Goal: Task Accomplishment & Management: Use online tool/utility

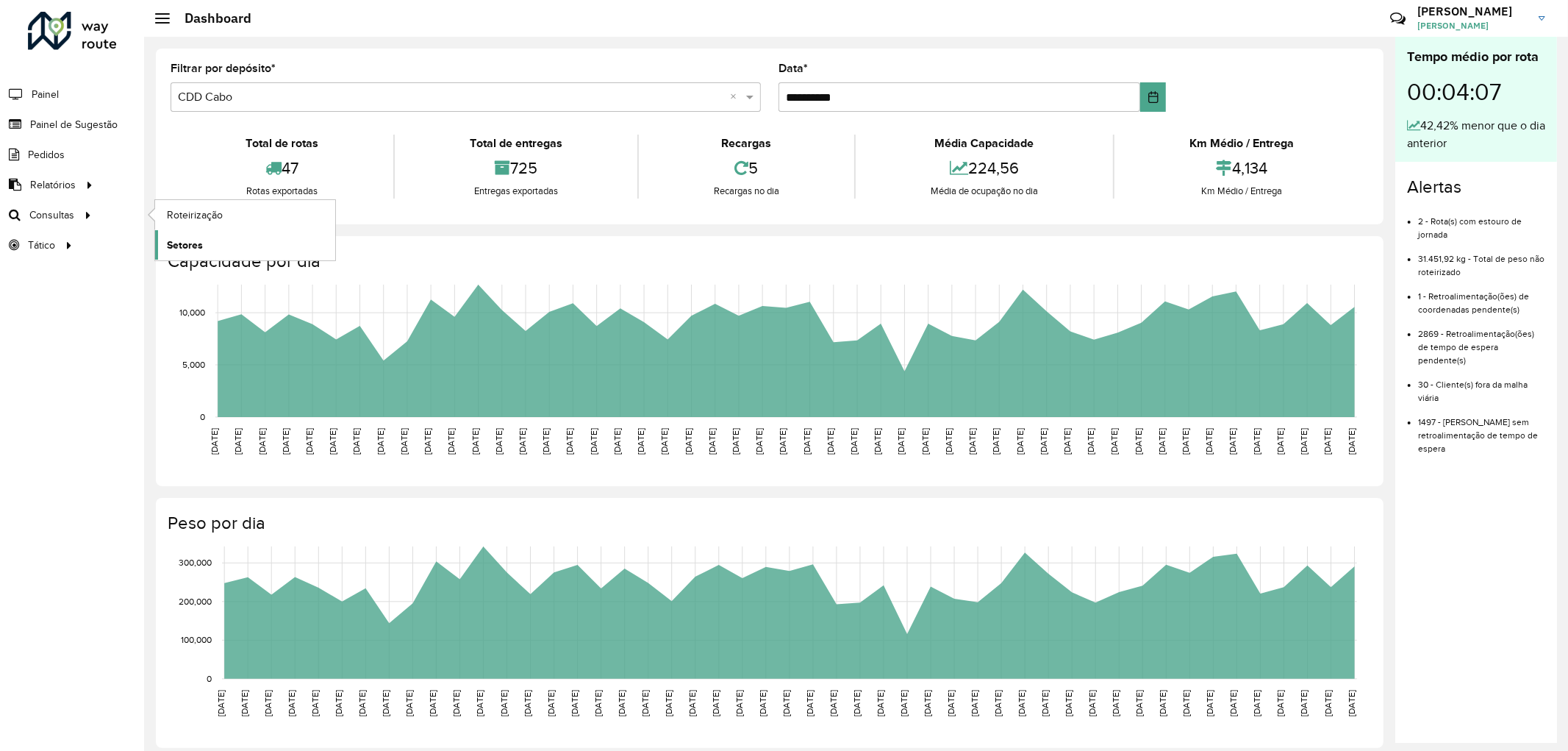
click at [192, 245] on span "Setores" at bounding box center [185, 245] width 36 height 16
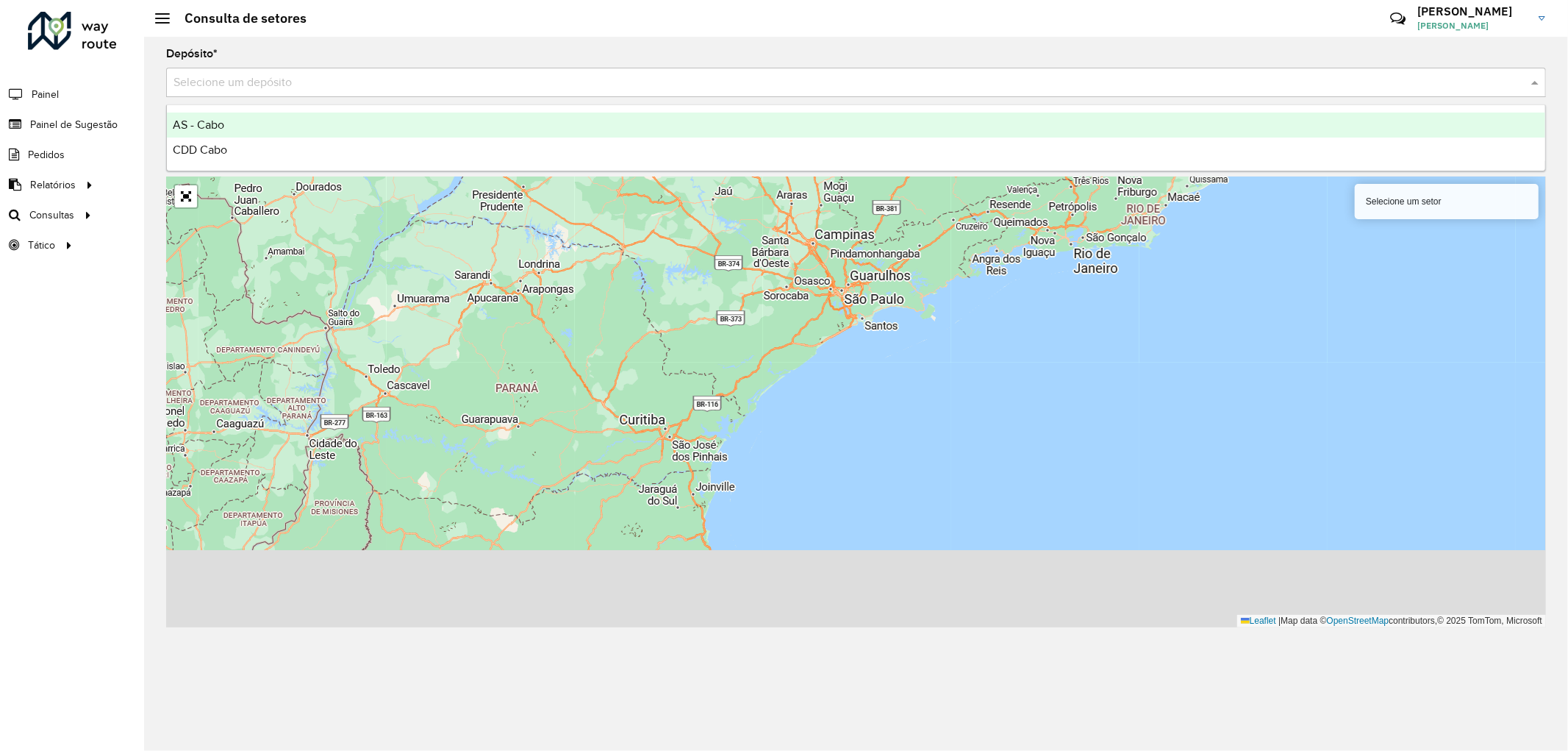
click at [229, 84] on input "text" at bounding box center [841, 83] width 1336 height 18
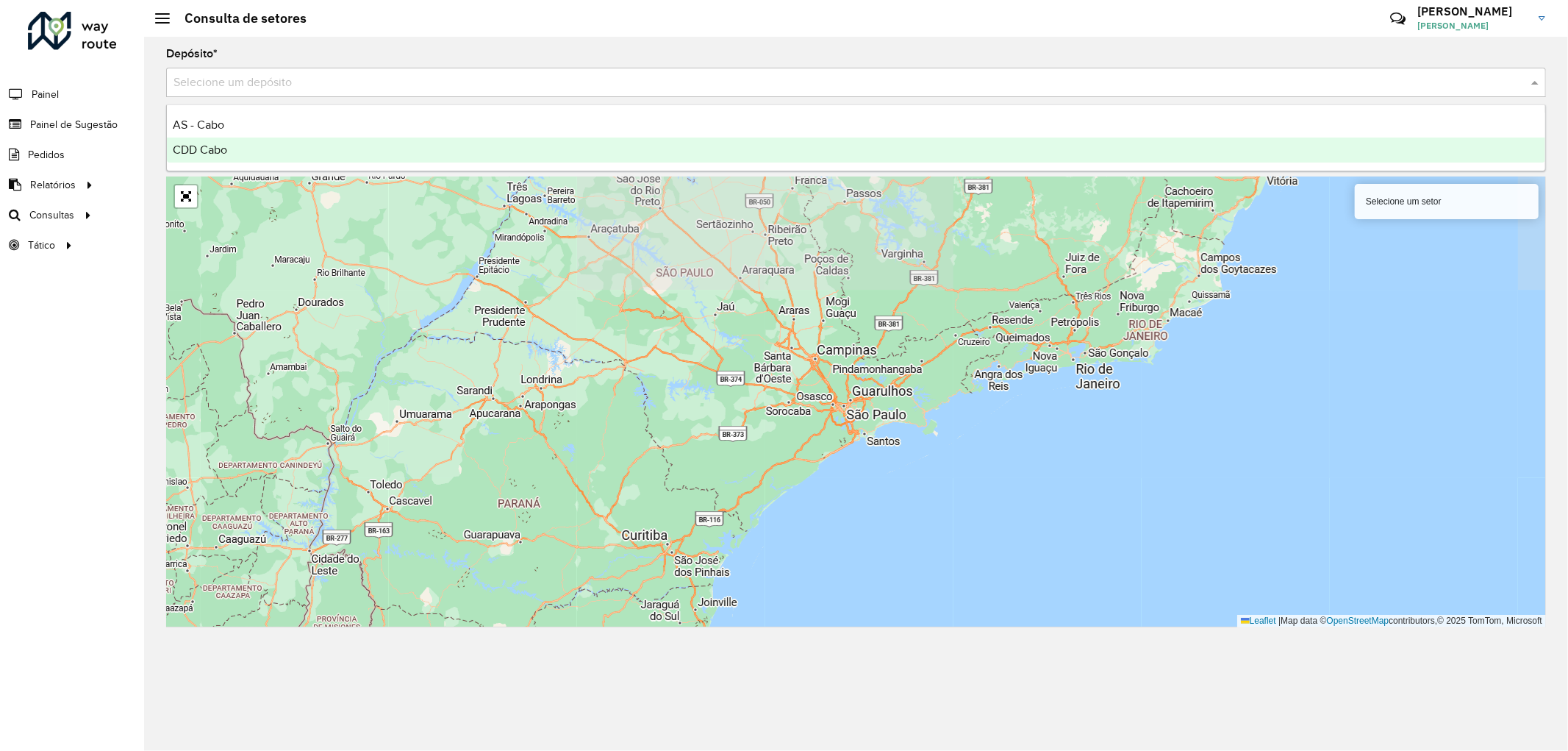
click at [229, 144] on div "CDD Cabo" at bounding box center [856, 150] width 1378 height 25
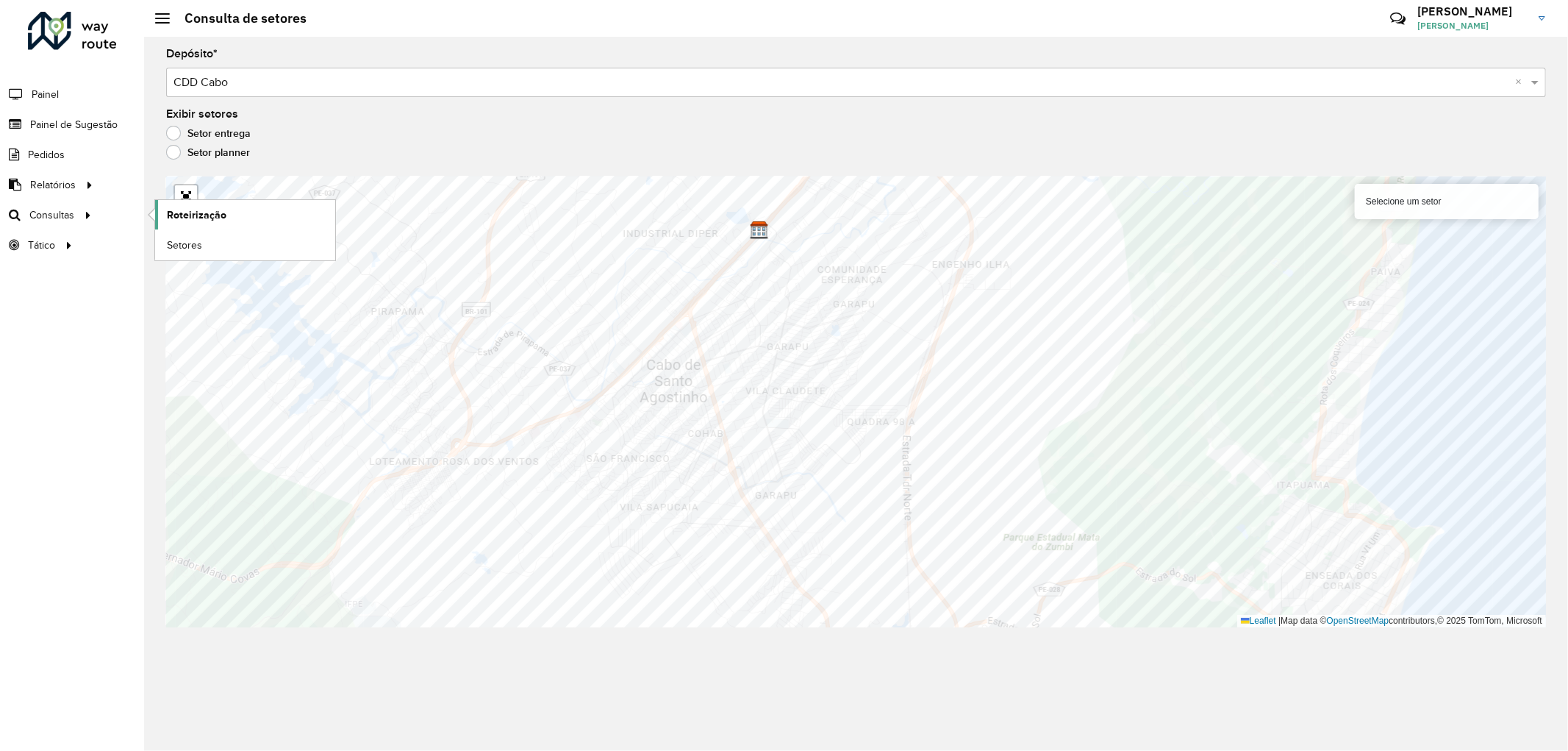
click at [177, 212] on span "Roteirização" at bounding box center [197, 215] width 59 height 16
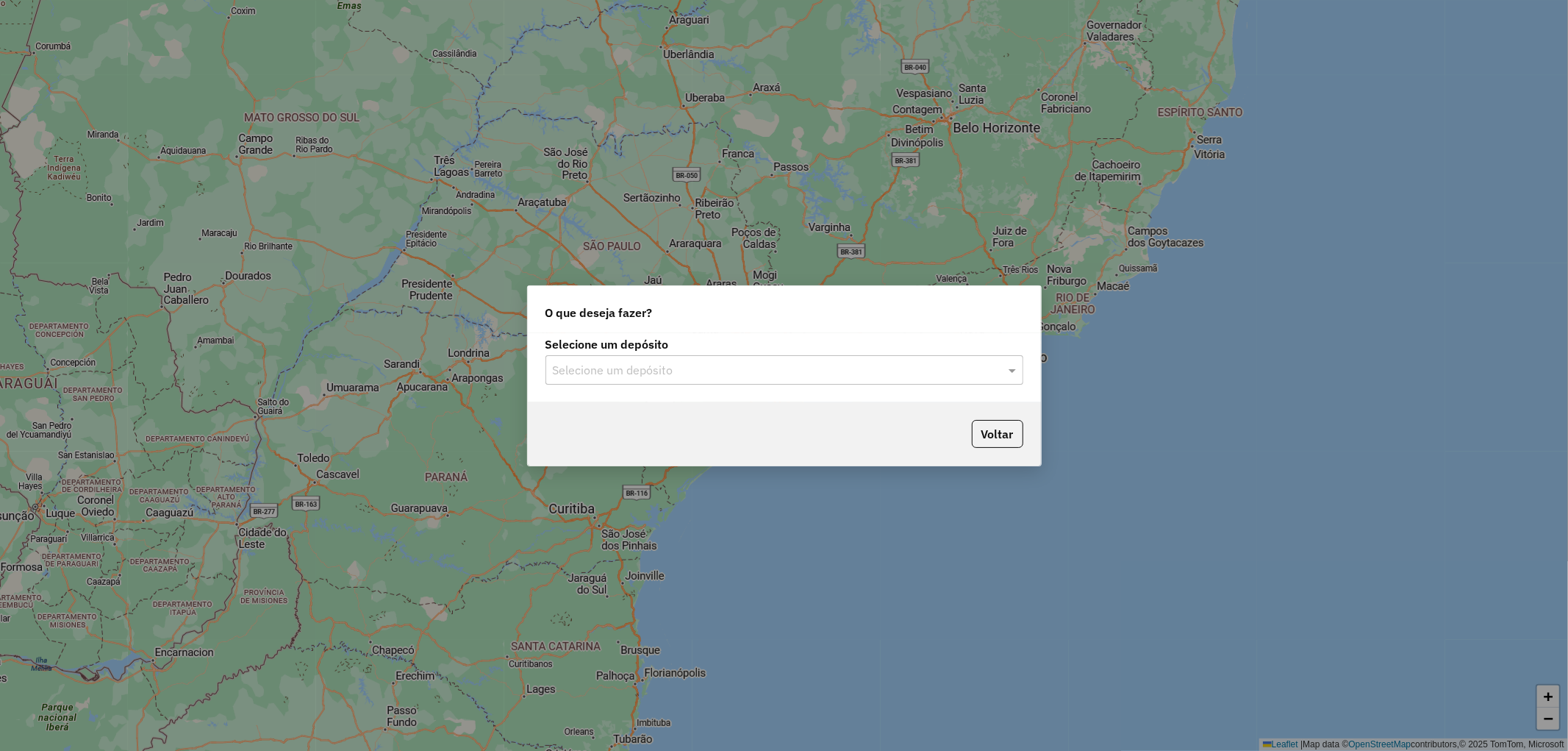
click at [767, 372] on input "text" at bounding box center [769, 371] width 434 height 18
click at [630, 432] on div "CDD Cabo" at bounding box center [785, 437] width 477 height 25
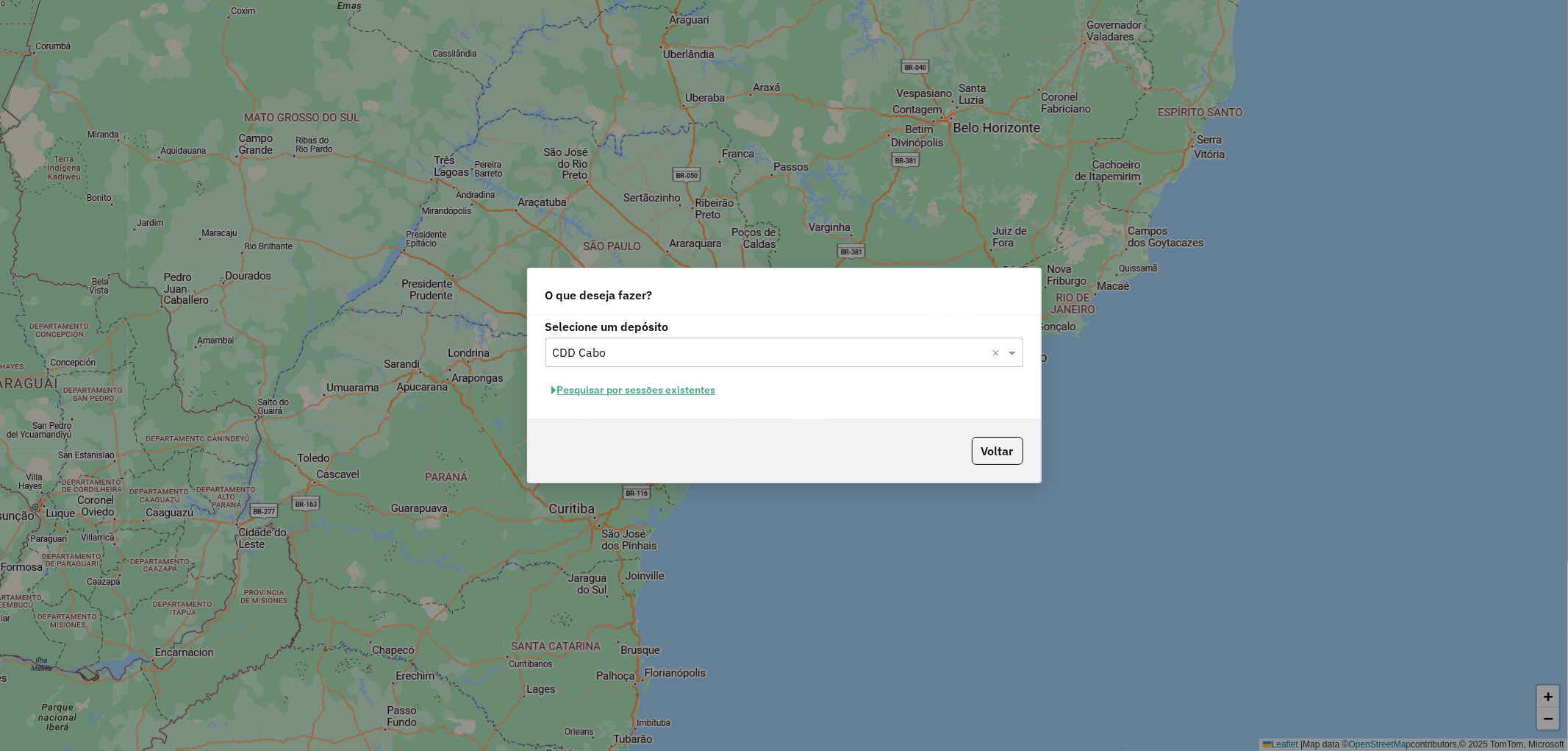
click at [662, 391] on button "Pesquisar por sessões existentes" at bounding box center [634, 390] width 177 height 23
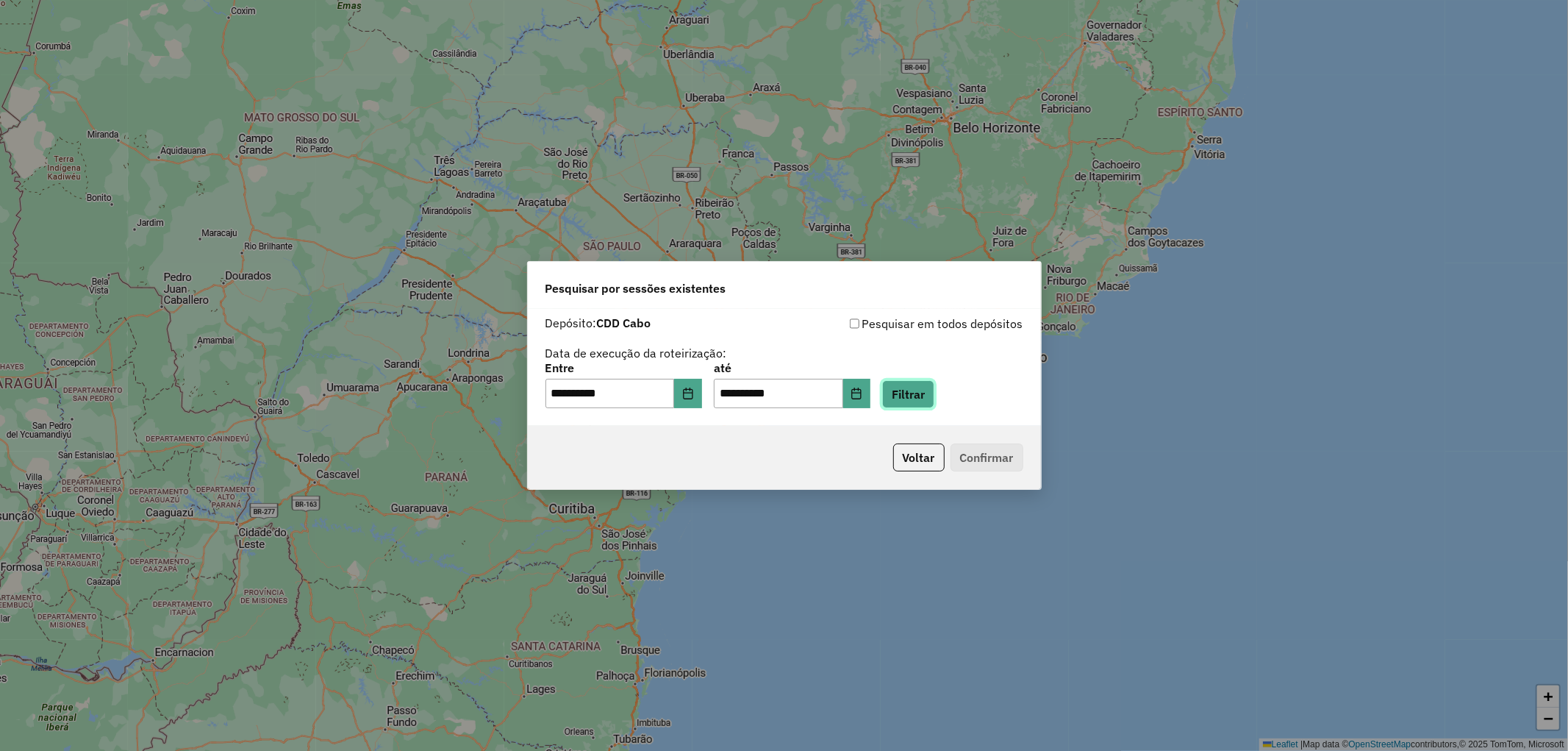
click at [931, 396] on button "Filtrar" at bounding box center [908, 394] width 52 height 28
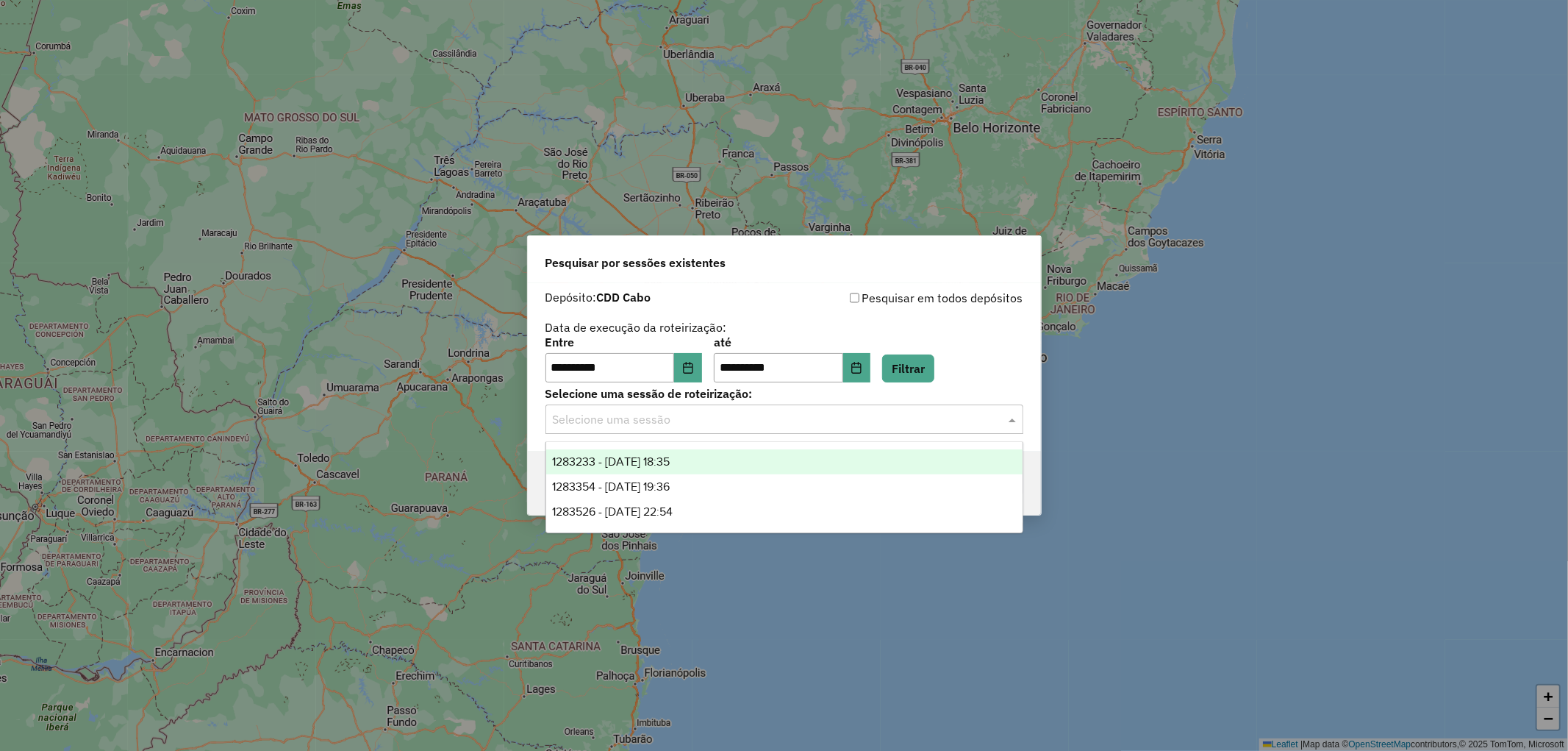
click at [687, 423] on input "text" at bounding box center [769, 420] width 434 height 18
click at [656, 460] on span "1283233 - 26/09/2025 18:35" at bounding box center [610, 461] width 117 height 13
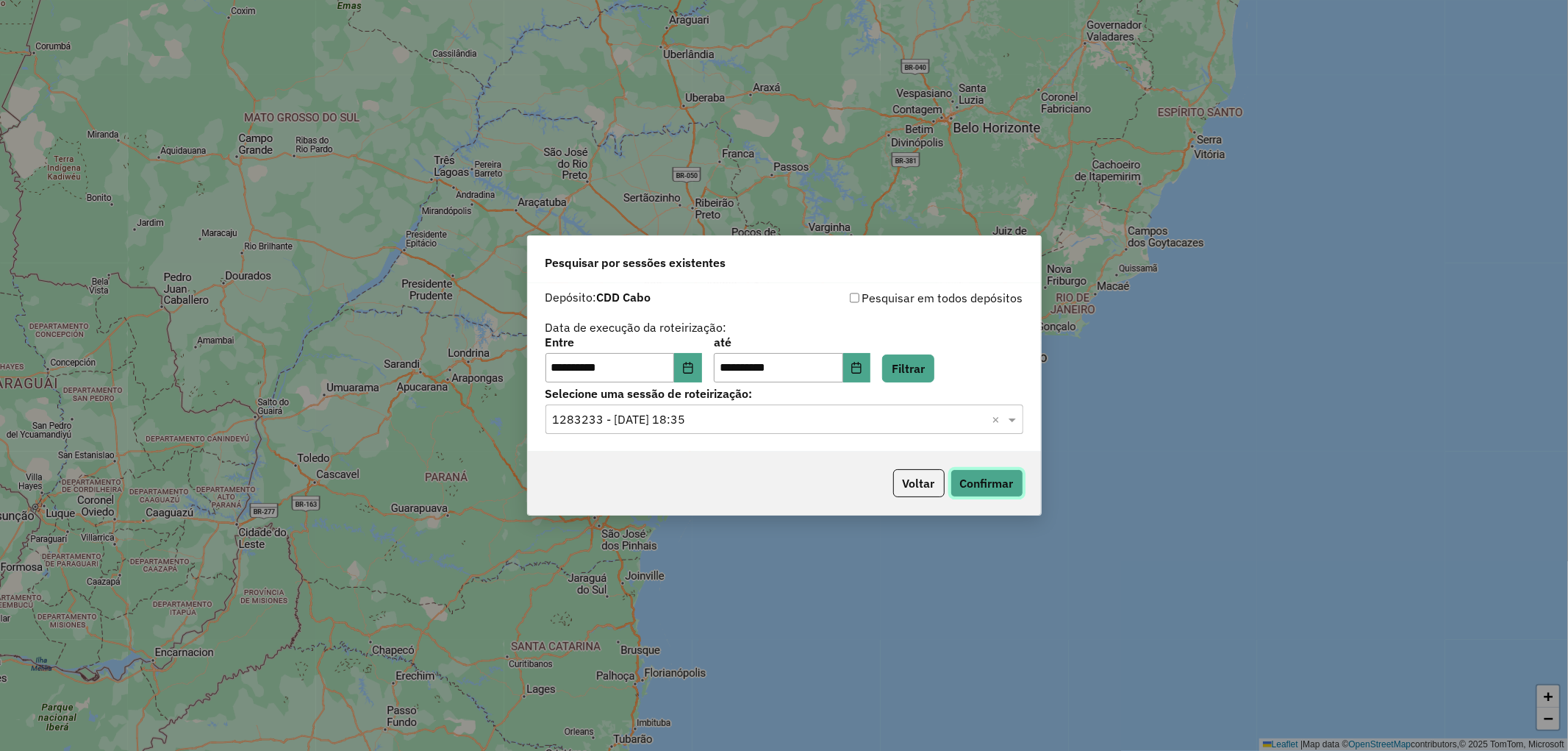
click at [973, 478] on button "Confirmar" at bounding box center [987, 484] width 73 height 28
click at [771, 429] on div "Selecione uma sessão × 1283233 - 26/09/2025 18:35 ×" at bounding box center [784, 419] width 477 height 30
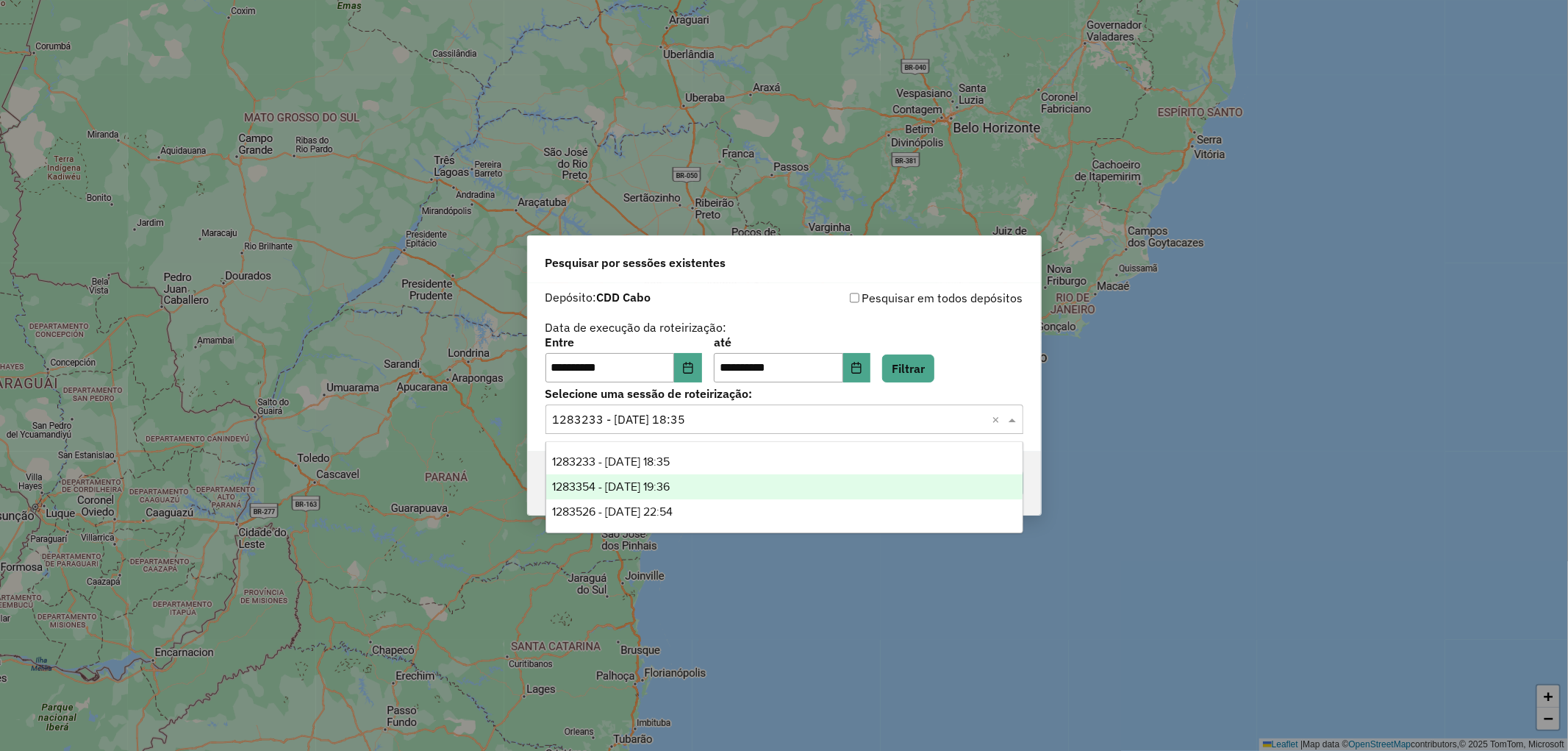
click at [670, 482] on span "1283354 - 26/09/2025 19:36" at bounding box center [610, 486] width 117 height 13
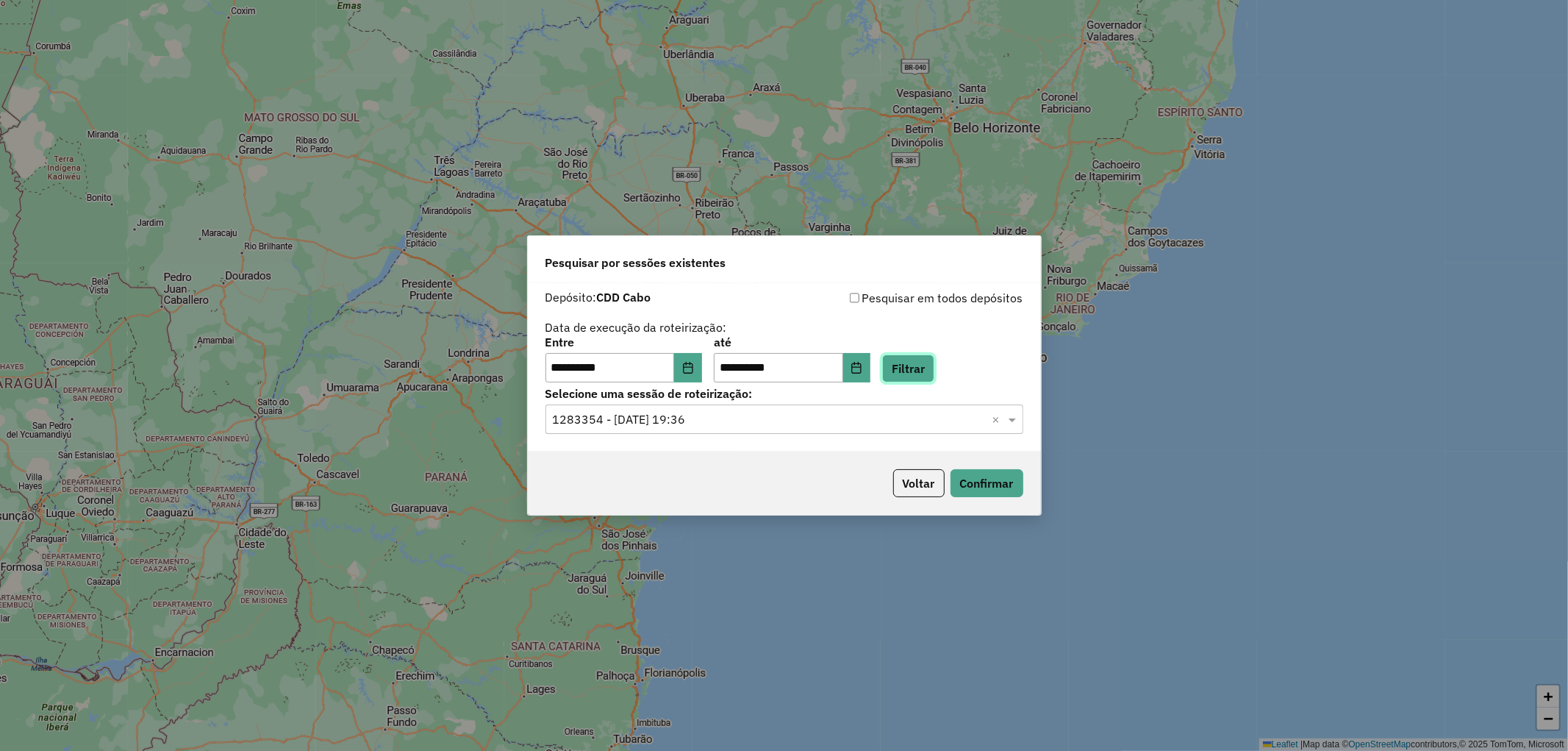
click at [930, 366] on button "Filtrar" at bounding box center [908, 368] width 52 height 28
click at [976, 479] on button "Confirmar" at bounding box center [987, 484] width 73 height 28
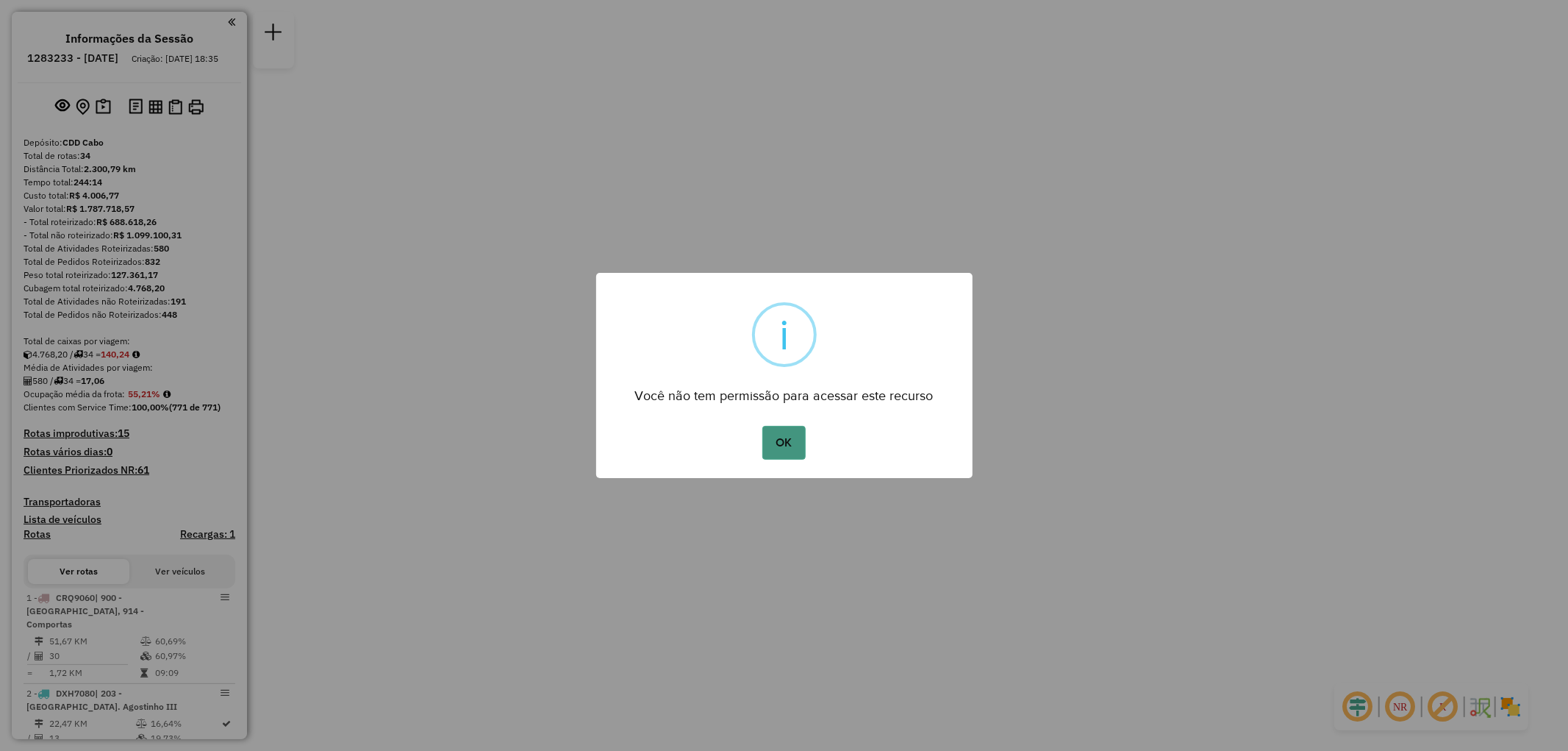
click at [783, 441] on button "OK" at bounding box center [784, 443] width 43 height 34
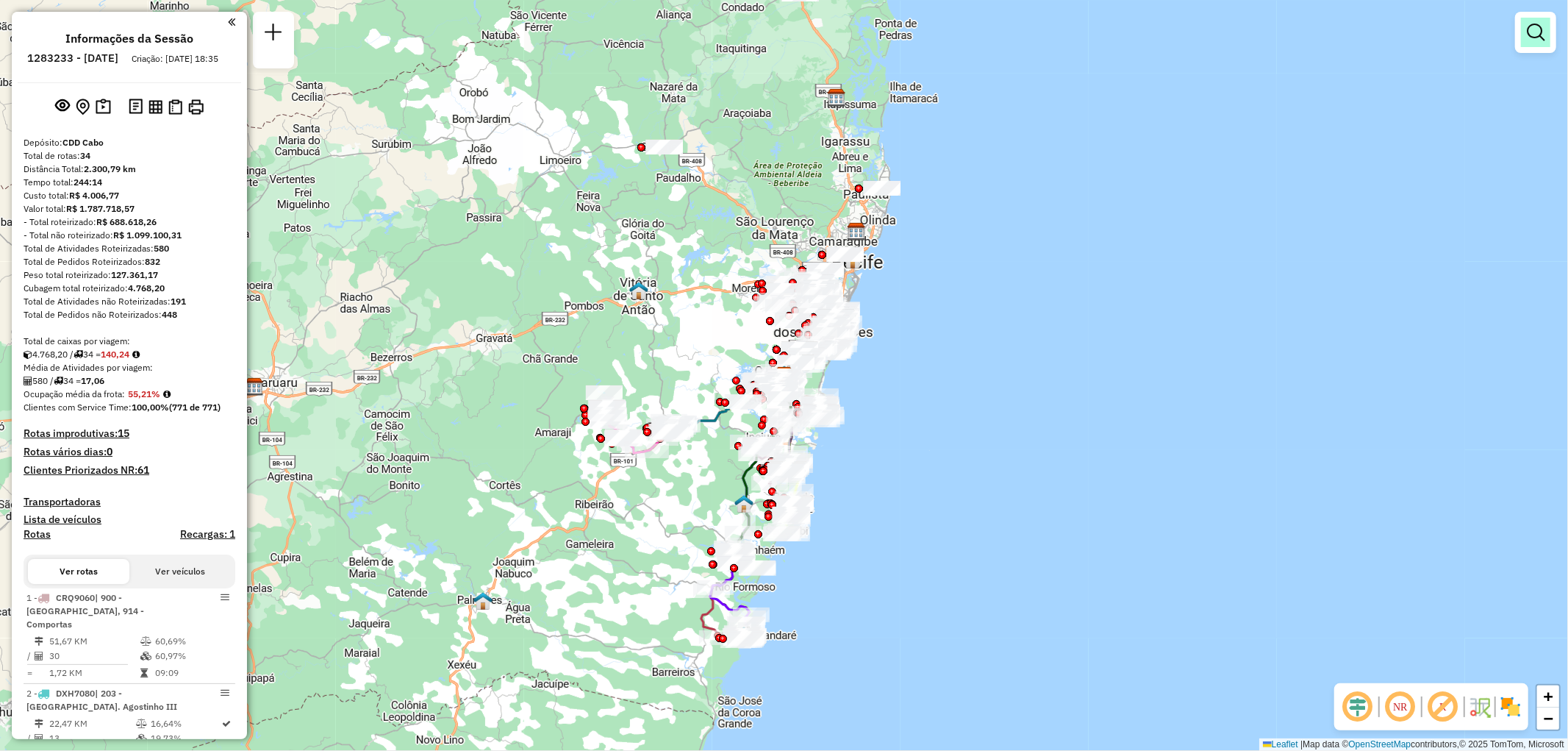
click at [1537, 36] on em at bounding box center [1535, 33] width 18 height 18
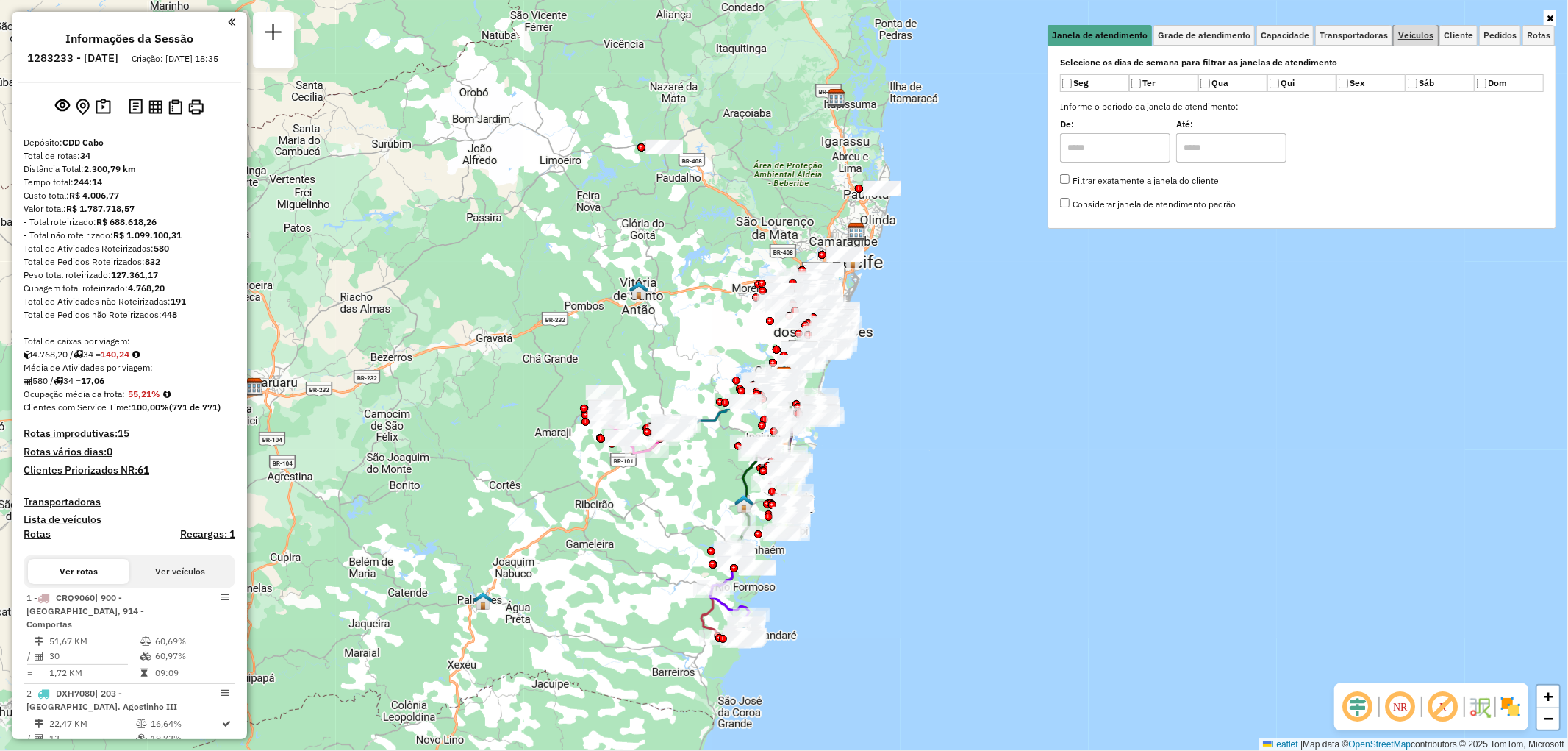
click at [1408, 32] on span "Veículos" at bounding box center [1416, 36] width 36 height 9
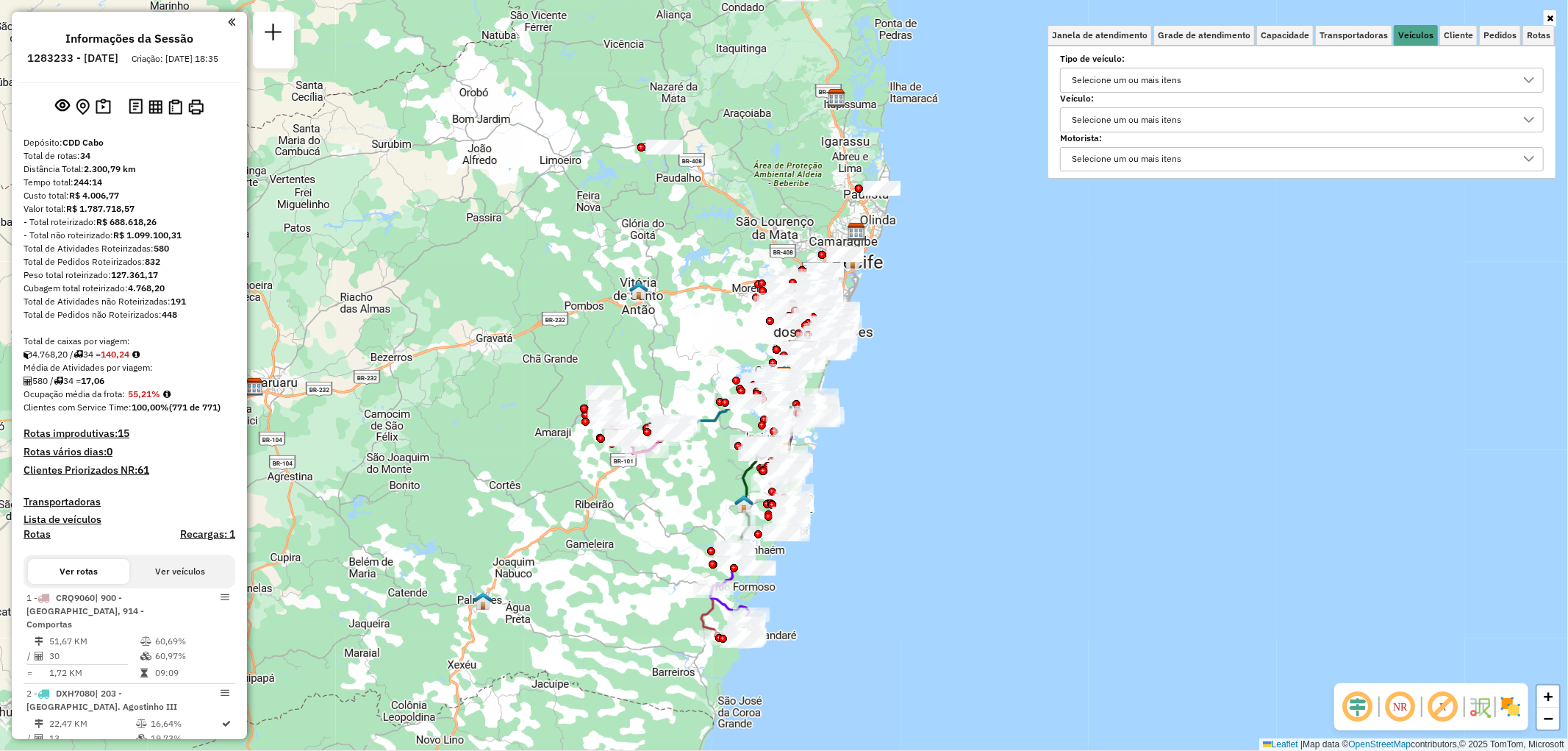
click at [1206, 84] on div "Selecione um ou mais itens" at bounding box center [1290, 80] width 448 height 24
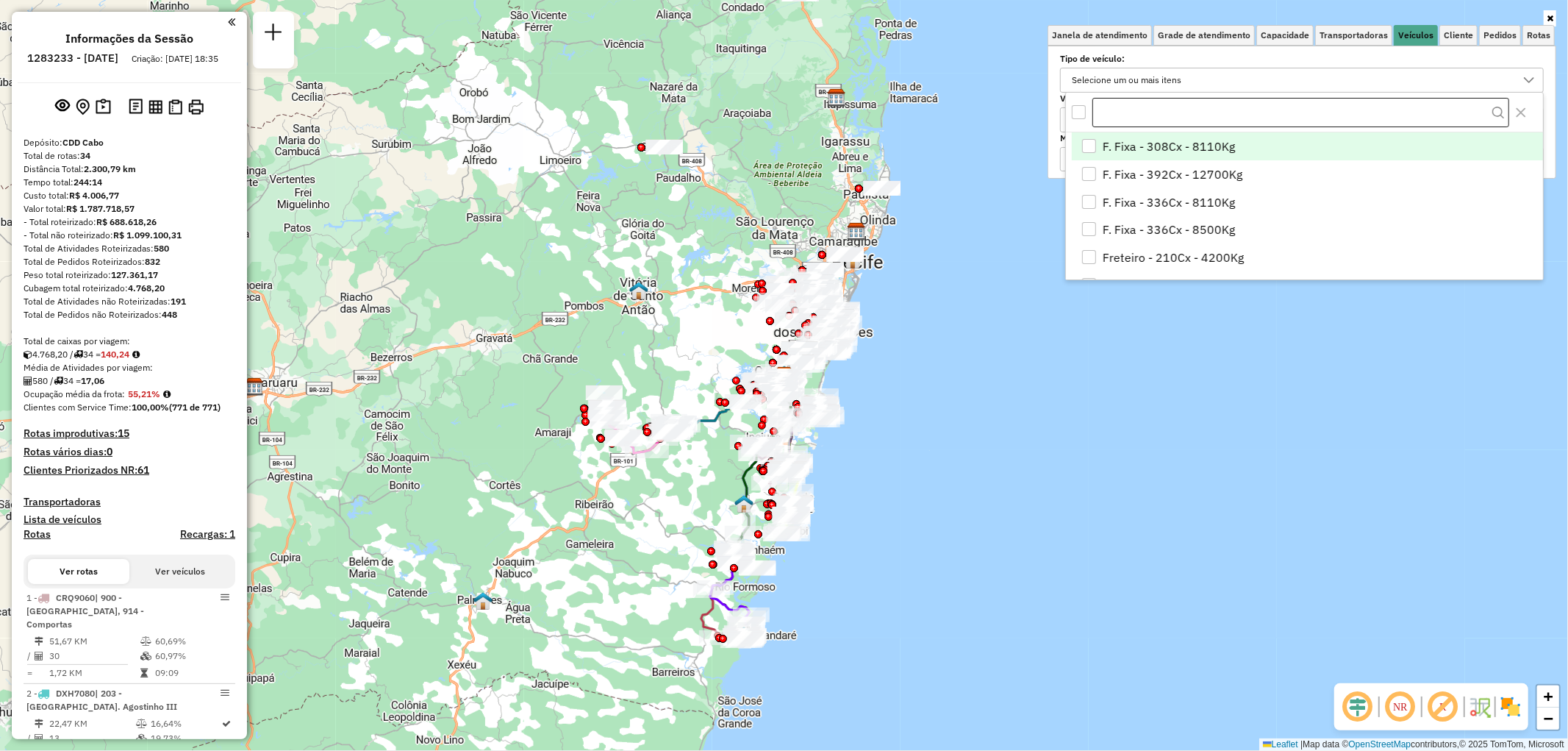
scroll to position [8, 49]
click at [1166, 116] on input "text" at bounding box center [1300, 113] width 416 height 30
click at [1518, 111] on icon "Close" at bounding box center [1521, 113] width 12 height 12
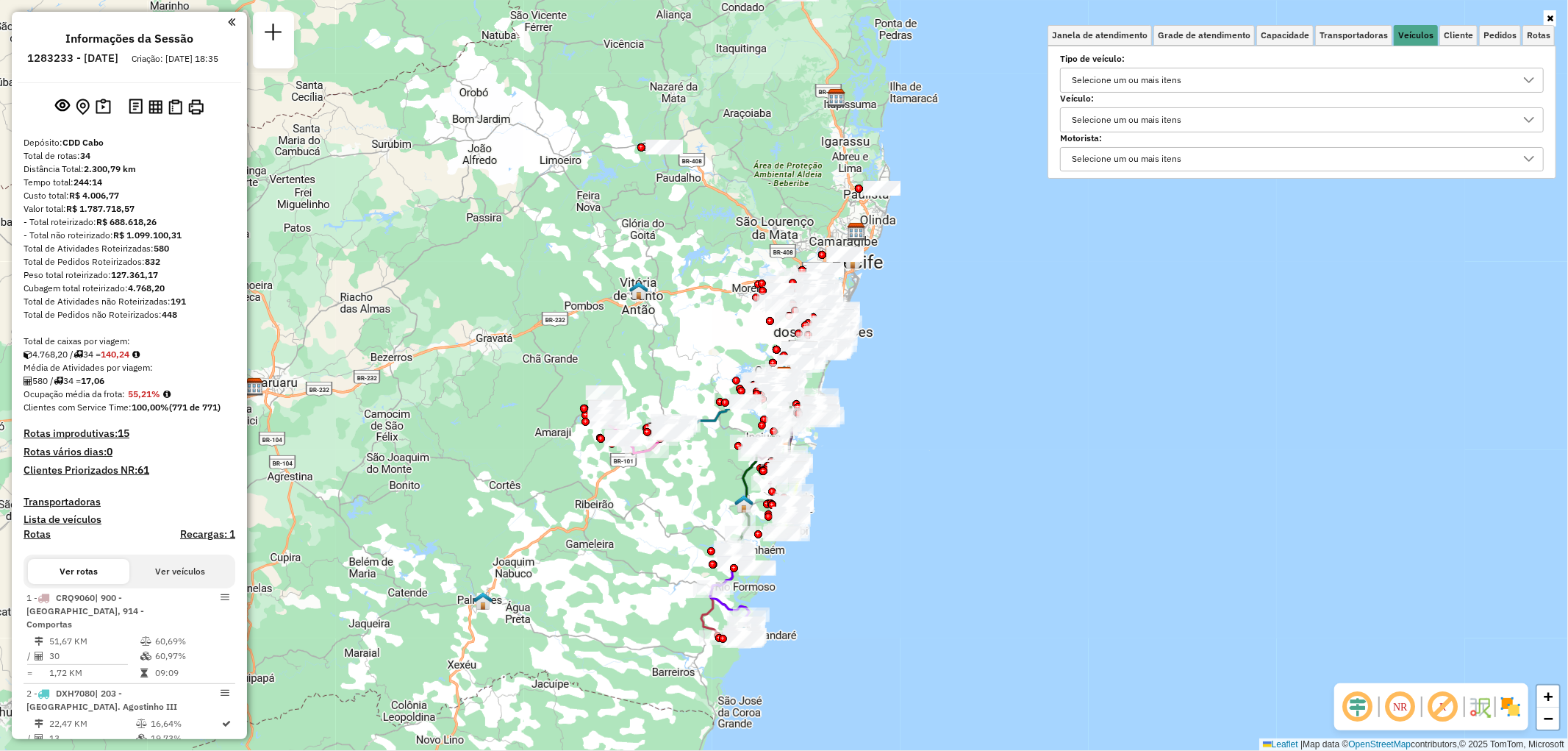
click at [1152, 120] on div "Selecione um ou mais itens" at bounding box center [1126, 120] width 120 height 24
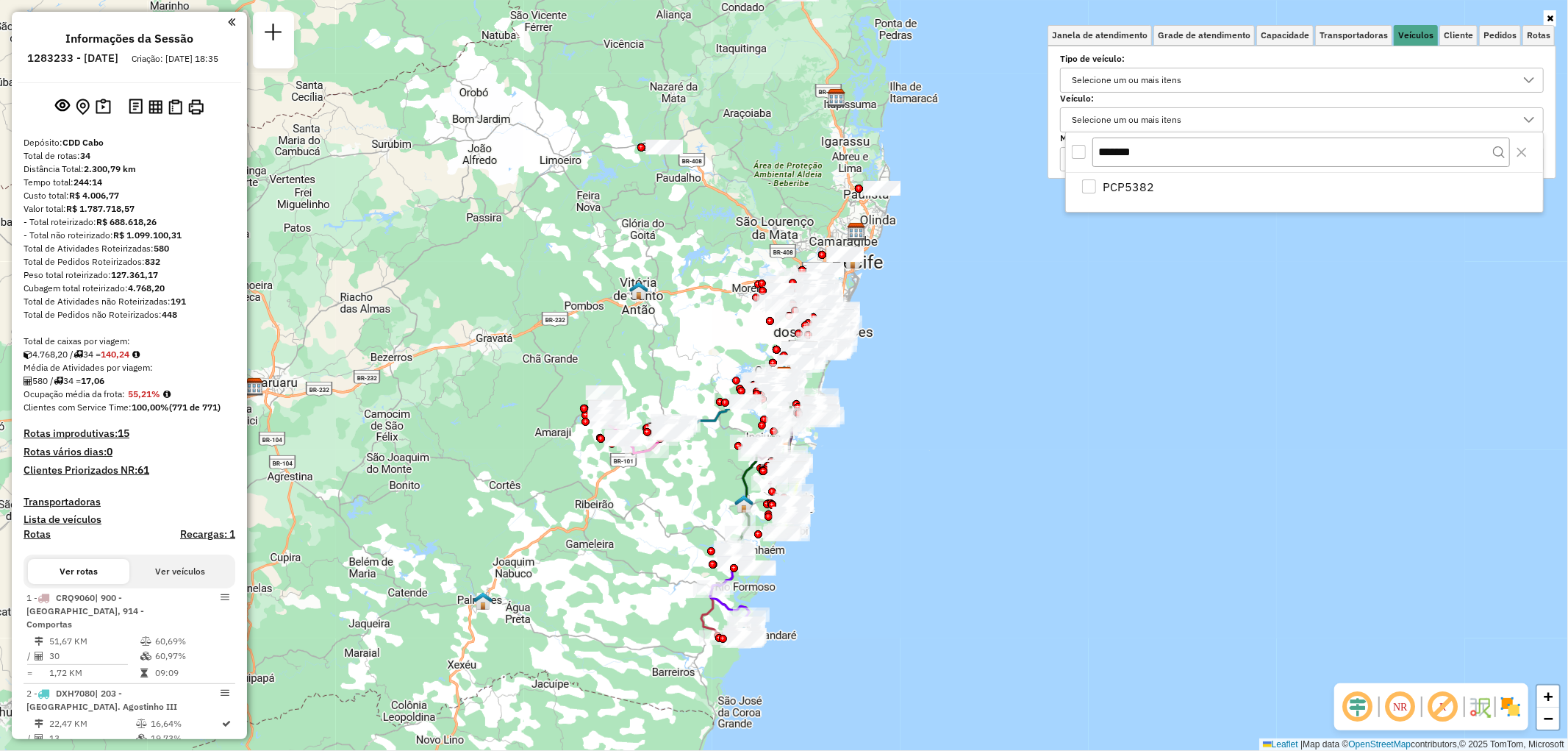
type input "*******"
click at [1082, 151] on div "All items unselected" at bounding box center [1078, 152] width 14 height 14
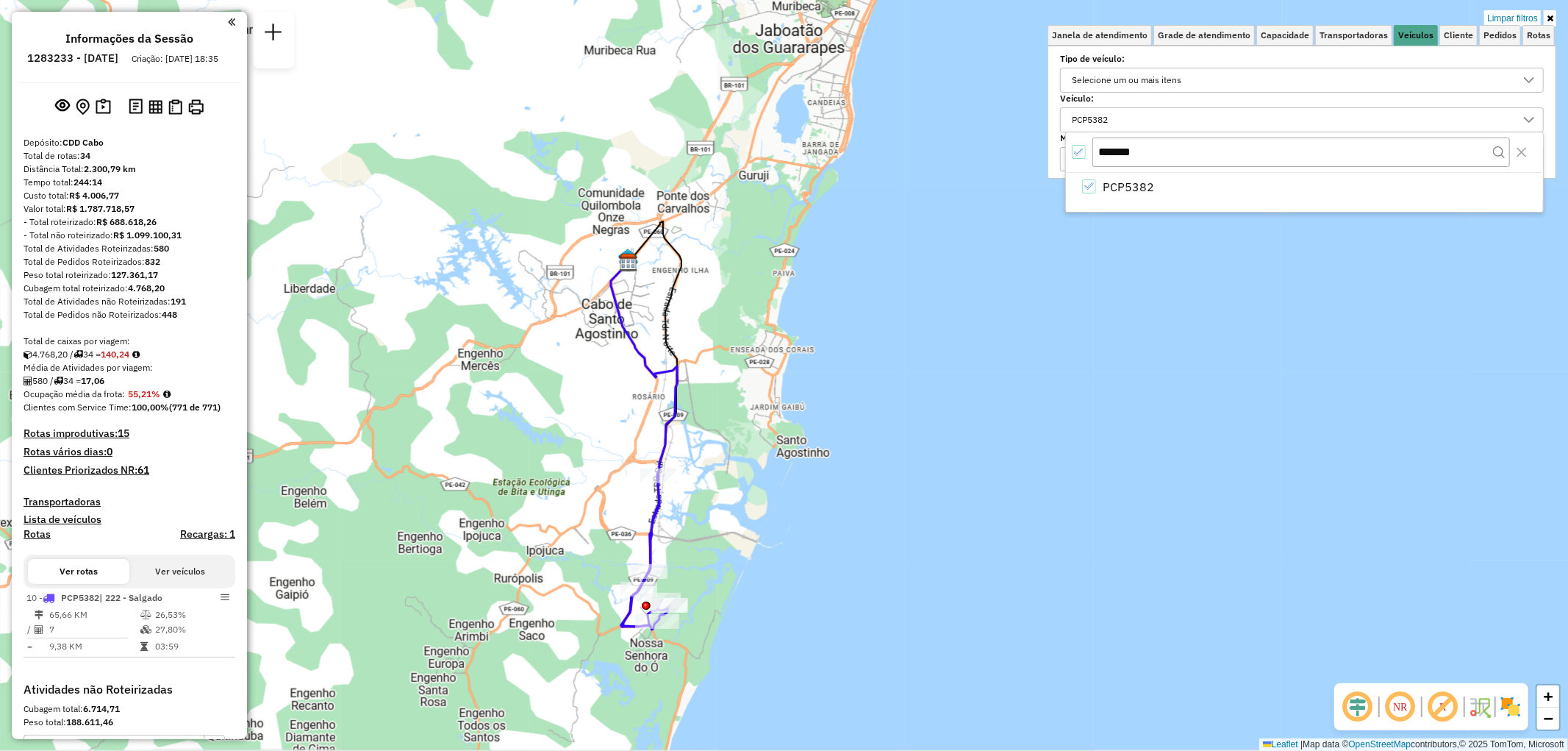
drag, startPoint x: 704, startPoint y: 445, endPoint x: 730, endPoint y: 398, distance: 53.7
click at [730, 398] on div "Limpar filtros Janela de atendimento Grade de atendimento Capacidade Transporta…" at bounding box center [784, 375] width 1568 height 751
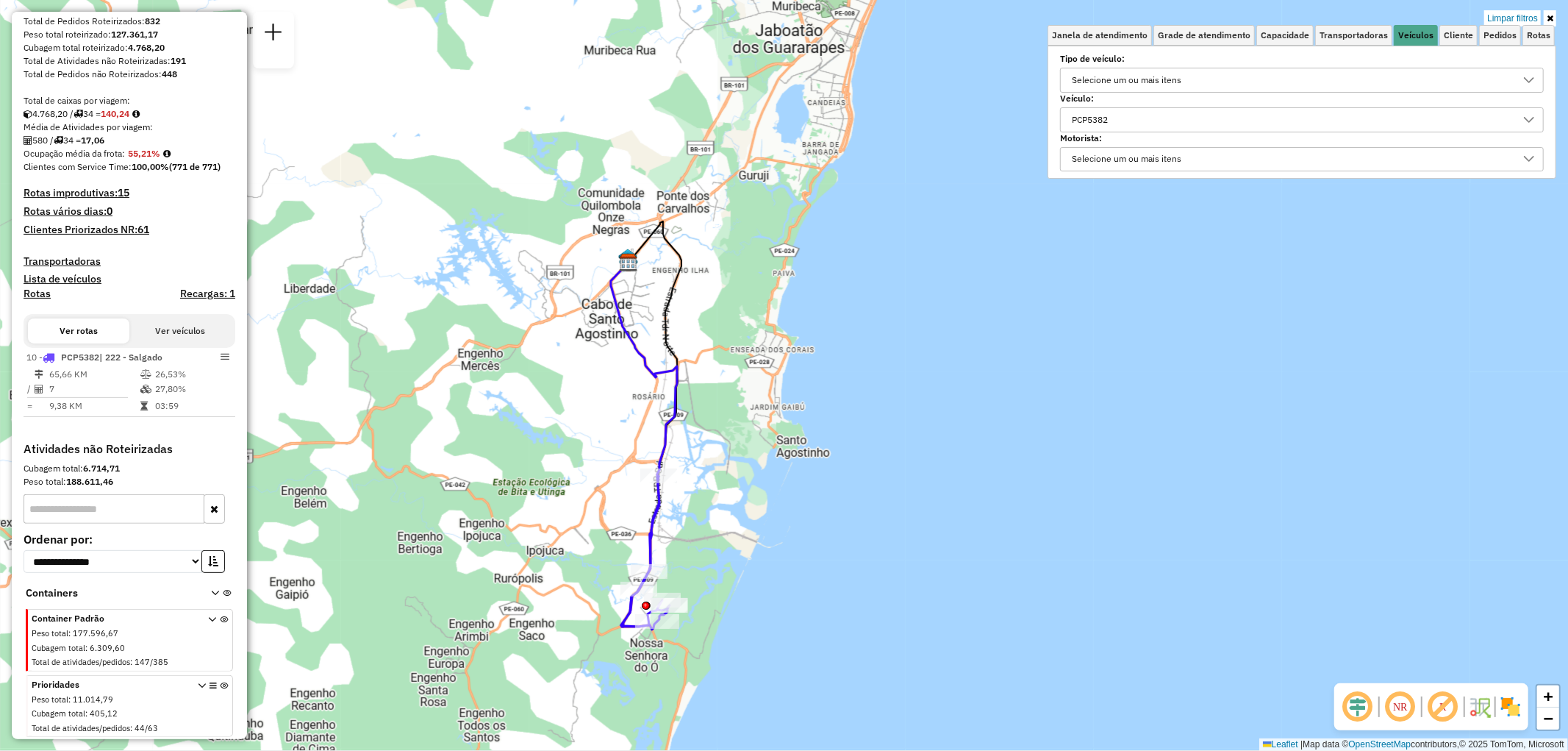
scroll to position [253, 0]
click at [208, 621] on icon at bounding box center [212, 643] width 8 height 55
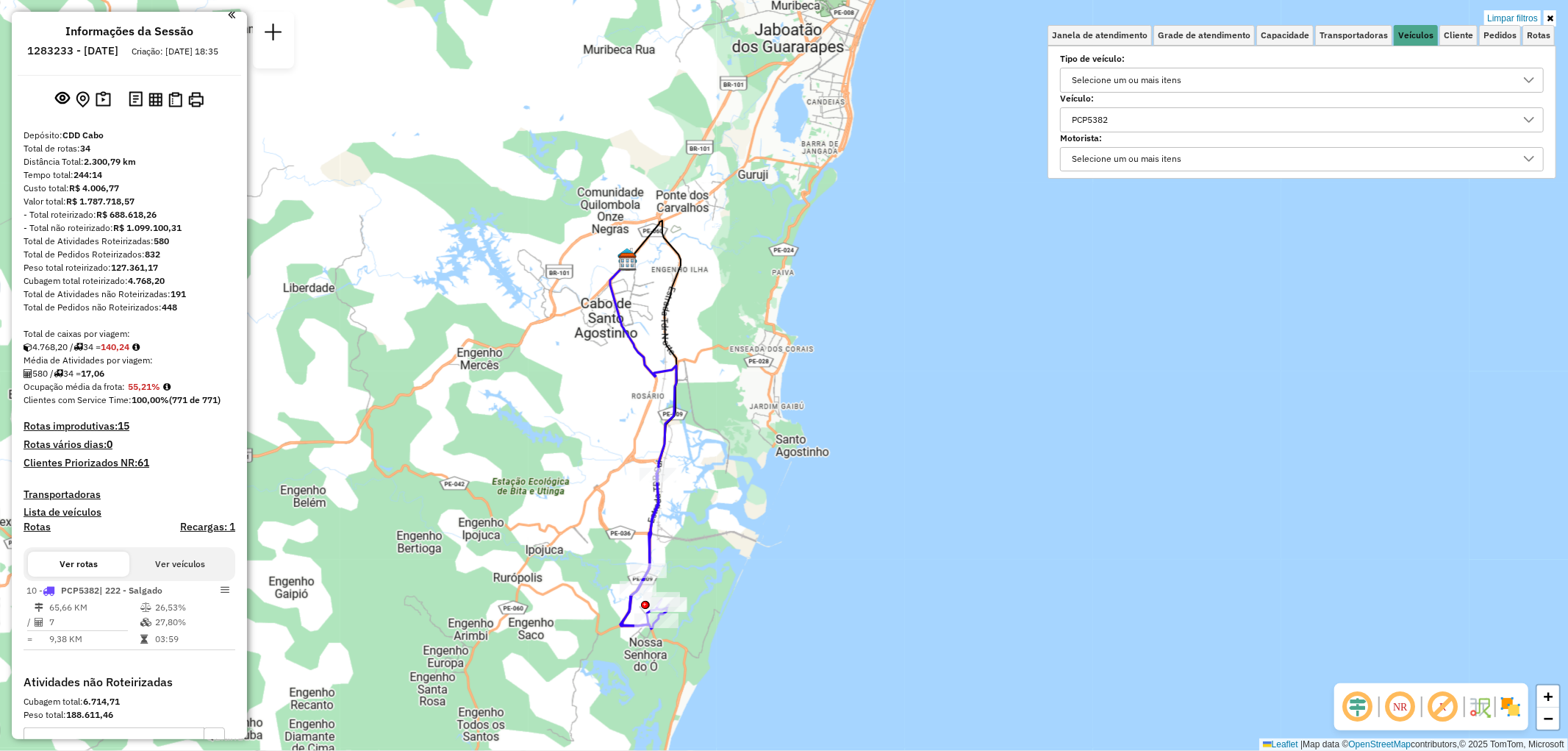
scroll to position [0, 0]
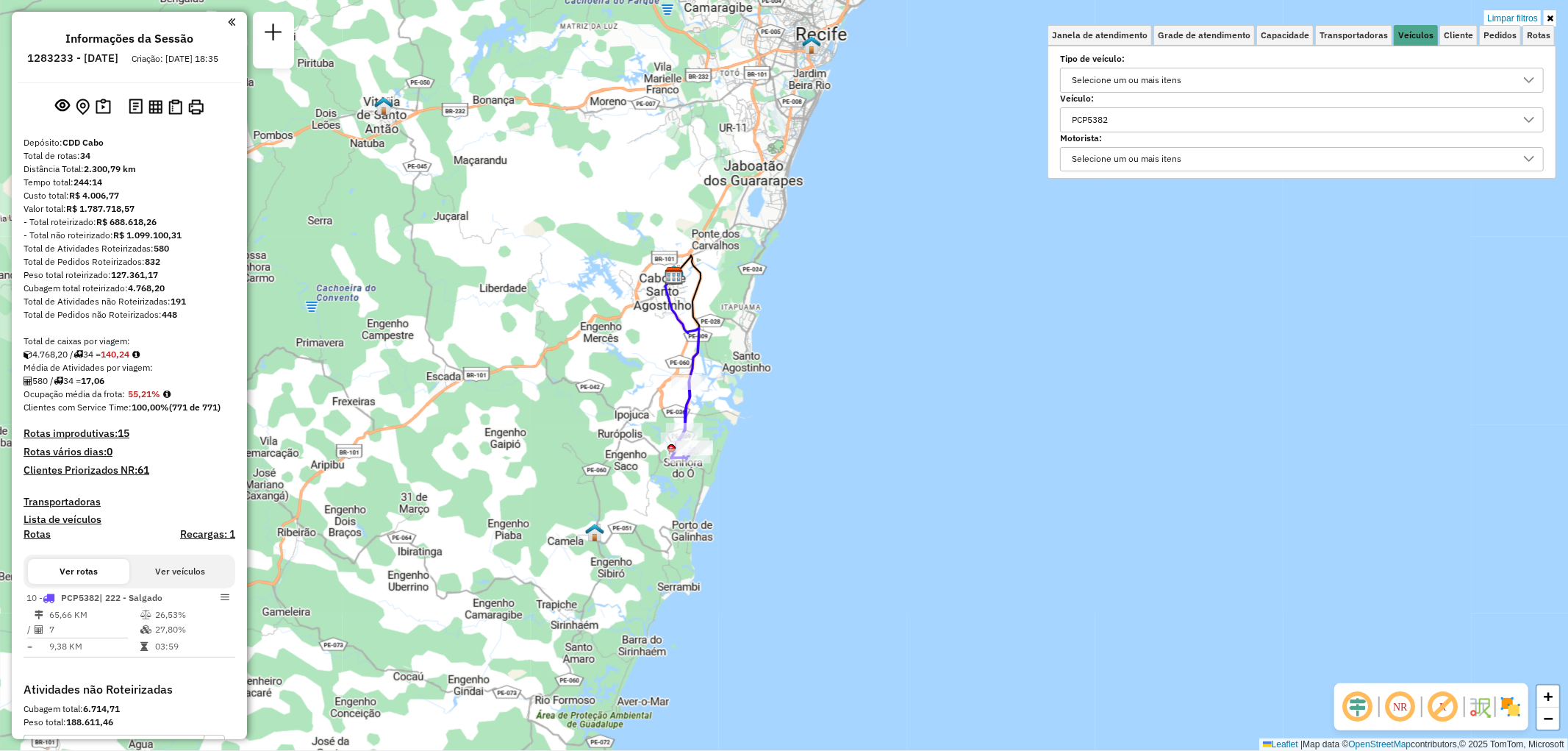
drag, startPoint x: 699, startPoint y: 412, endPoint x: 757, endPoint y: 368, distance: 72.8
click at [757, 368] on div "Limpar filtros Janela de atendimento Grade de atendimento Capacidade Transporta…" at bounding box center [784, 375] width 1568 height 751
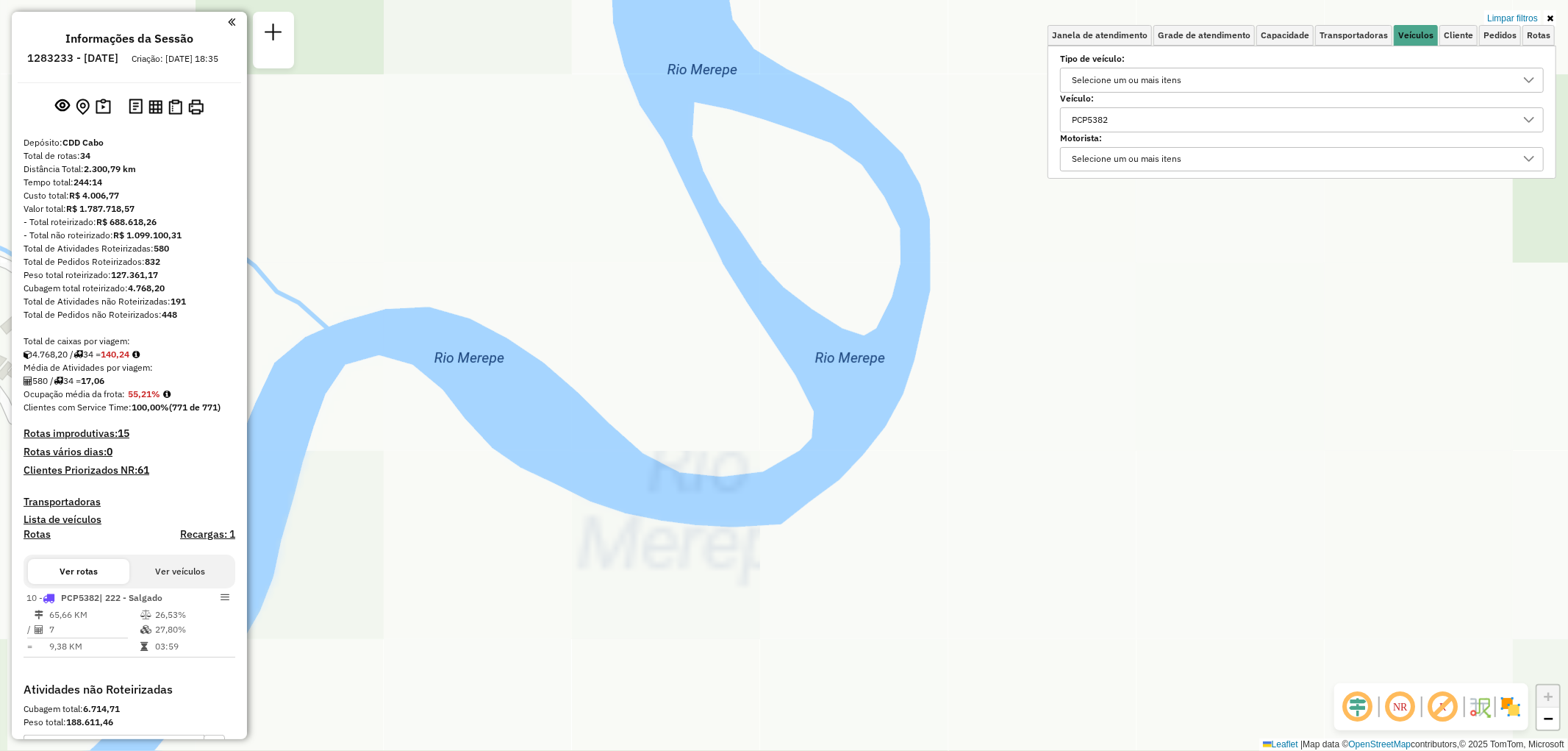
drag, startPoint x: 754, startPoint y: 412, endPoint x: 934, endPoint y: 414, distance: 180.0
click at [934, 414] on div "Limpar filtros Janela de atendimento Grade de atendimento Capacidade Transporta…" at bounding box center [784, 375] width 1568 height 751
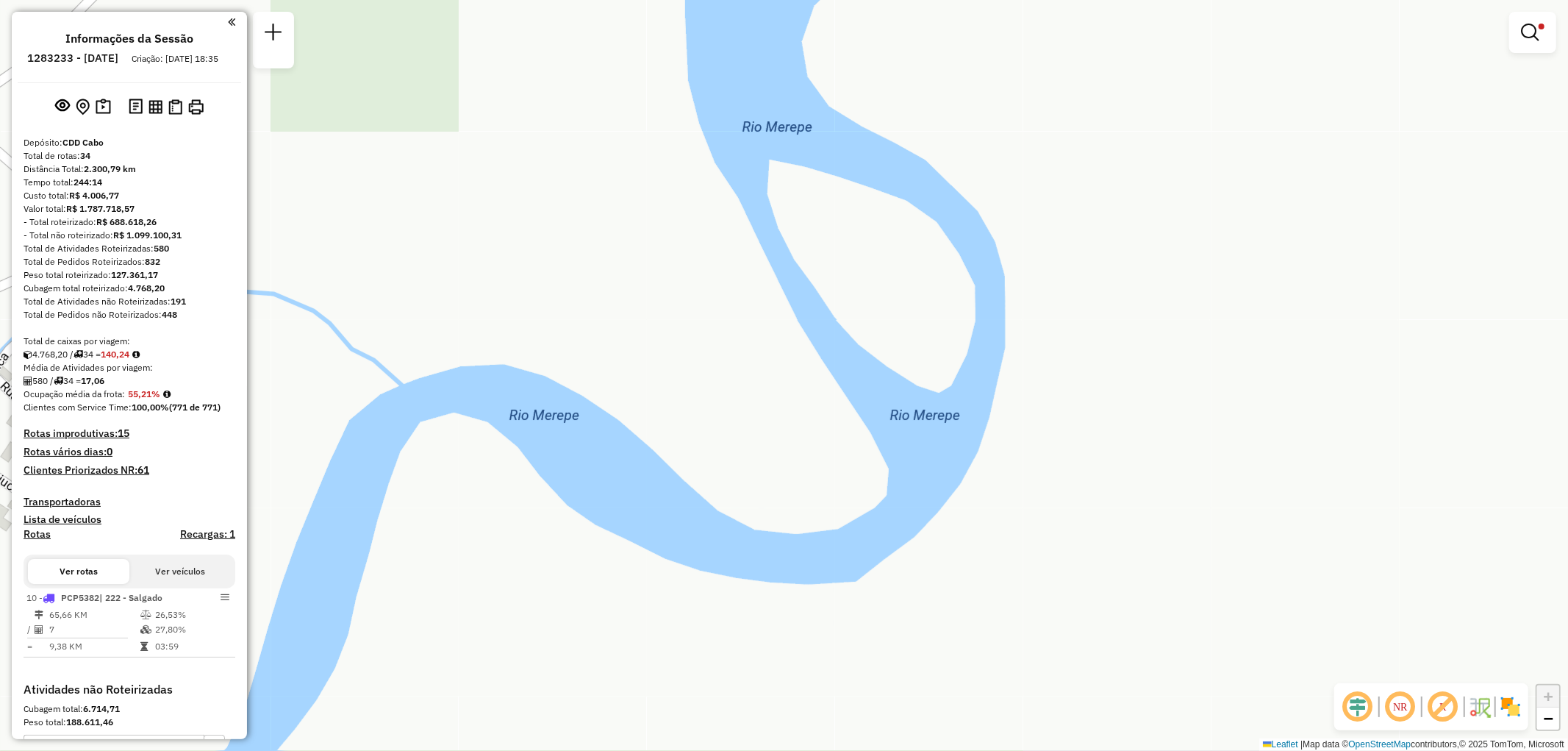
drag, startPoint x: 791, startPoint y: 394, endPoint x: 968, endPoint y: 512, distance: 212.7
click at [975, 517] on div "Limpar filtros Janela de atendimento Grade de atendimento Capacidade Transporta…" at bounding box center [784, 375] width 1568 height 751
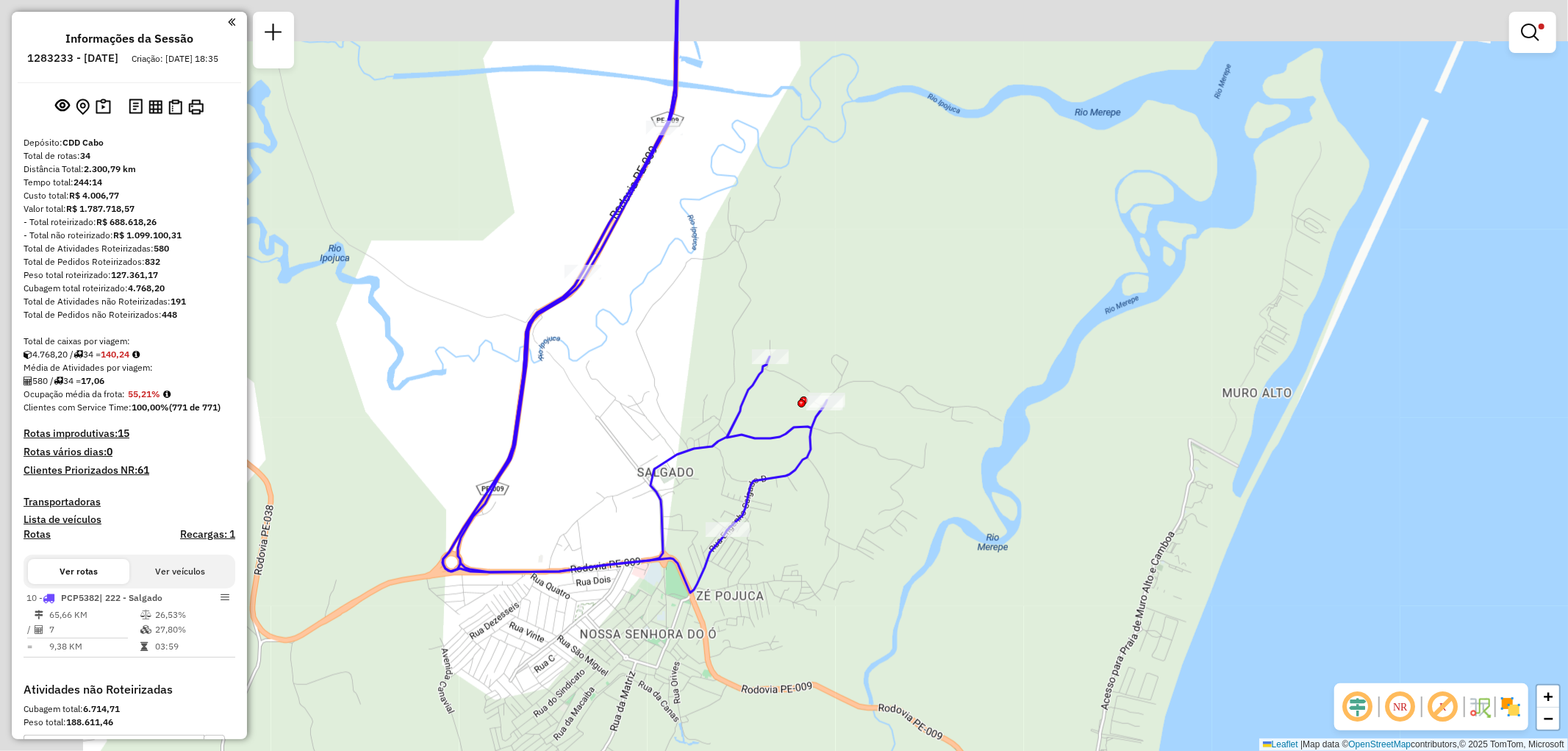
drag, startPoint x: 708, startPoint y: 438, endPoint x: 841, endPoint y: 489, distance: 142.4
click at [841, 490] on div "Limpar filtros Janela de atendimento Grade de atendimento Capacidade Transporta…" at bounding box center [784, 375] width 1568 height 751
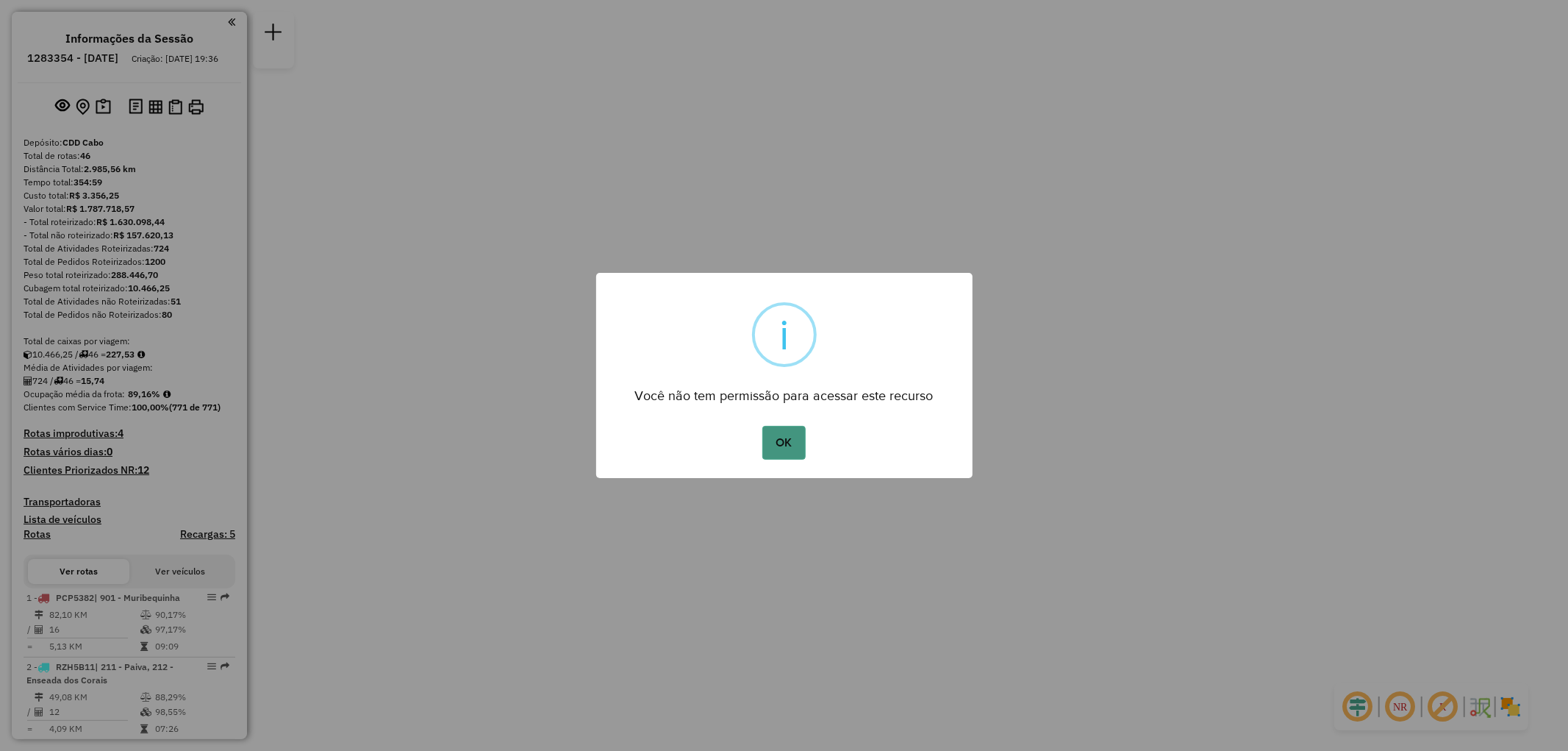
click at [773, 447] on button "OK" at bounding box center [784, 443] width 43 height 34
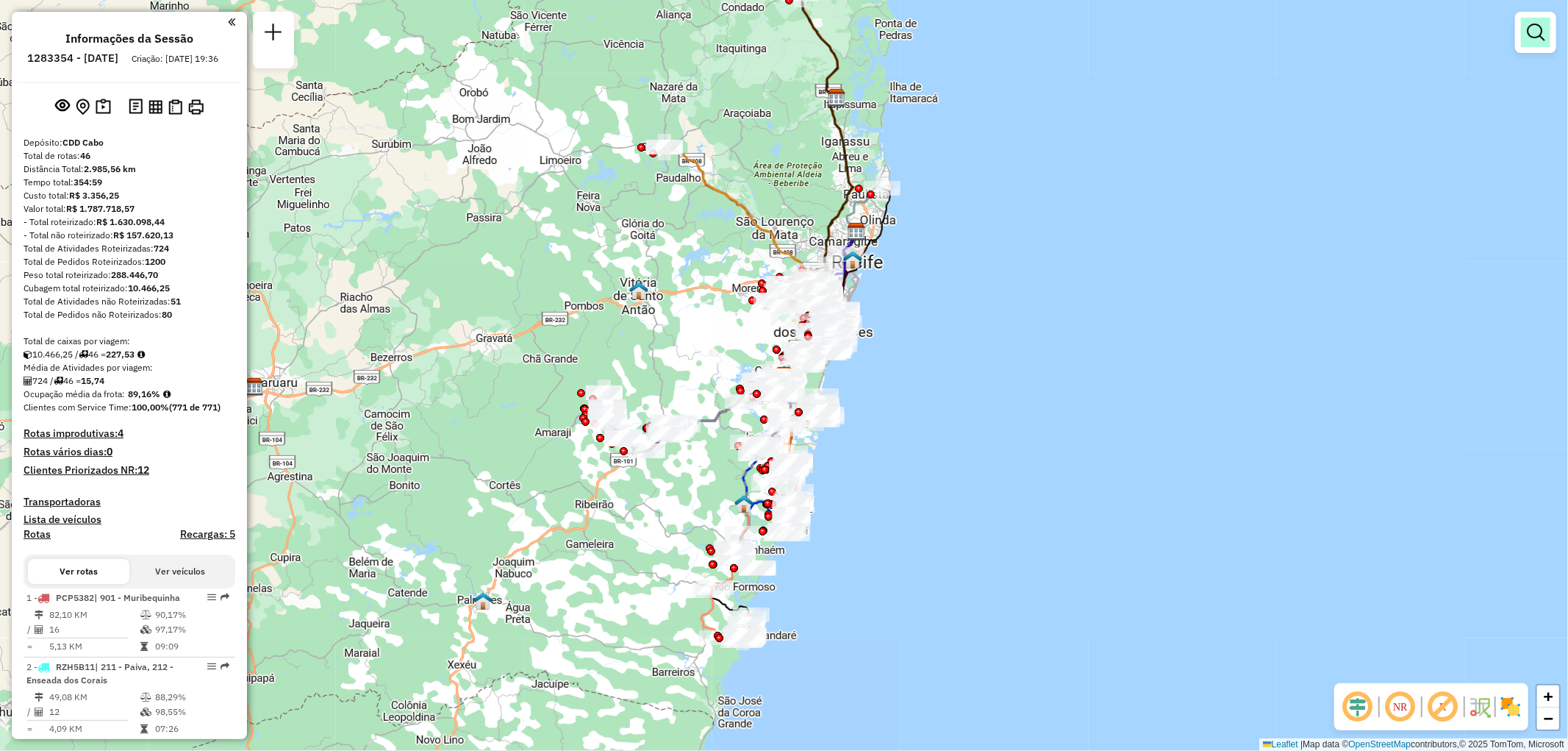
click at [1532, 39] on em at bounding box center [1535, 33] width 18 height 18
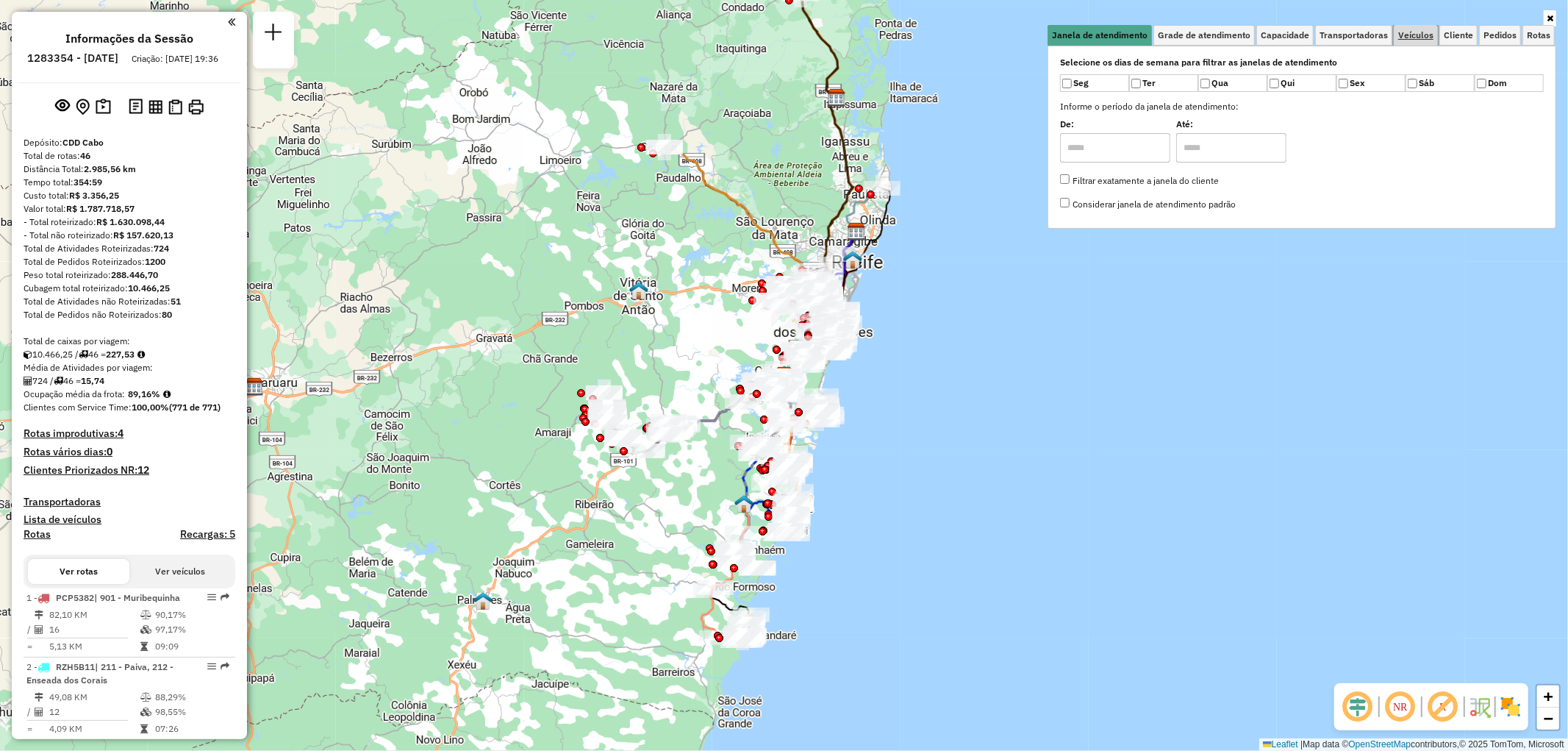
click at [1409, 36] on span "Veículos" at bounding box center [1416, 36] width 36 height 9
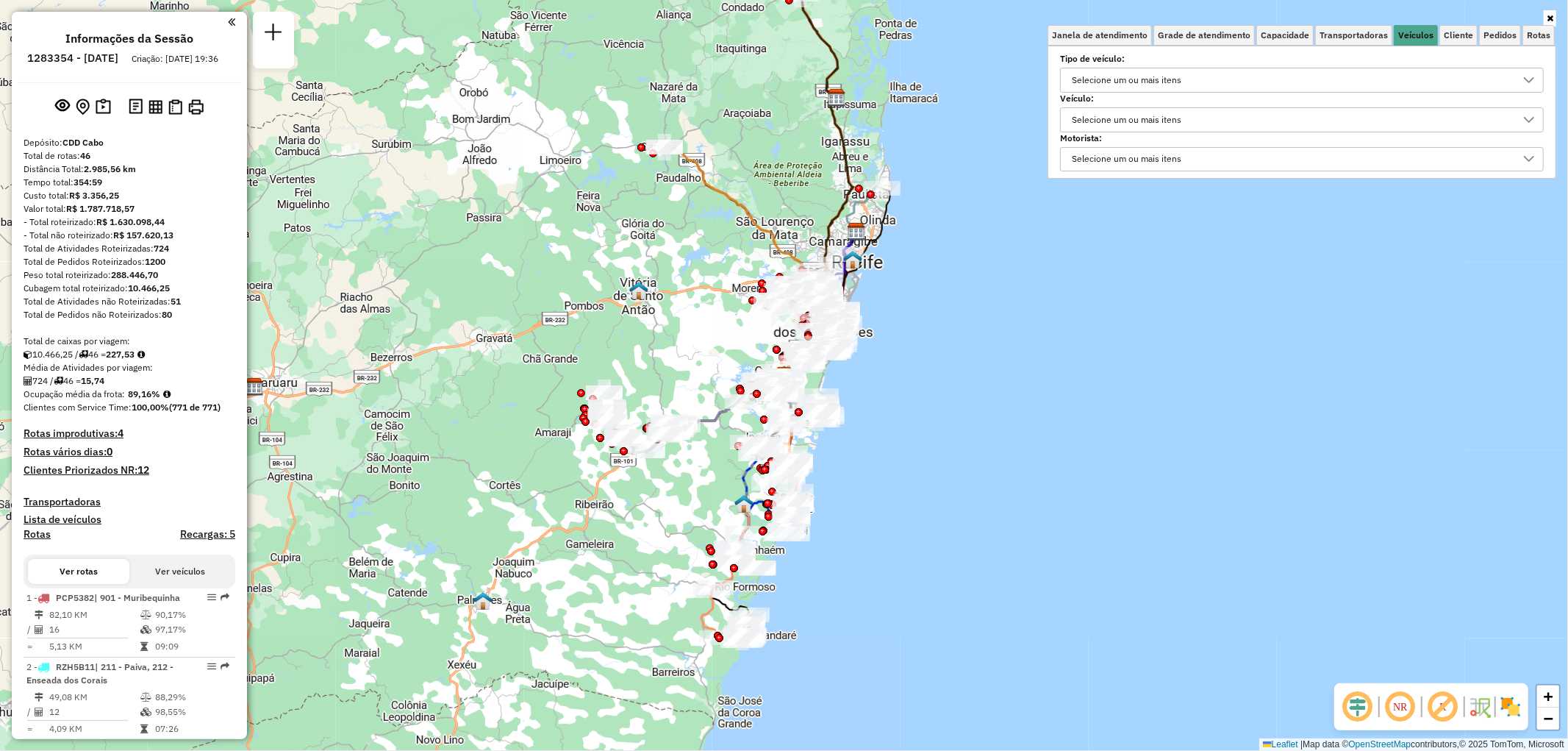
click at [1191, 114] on div "Selecione um ou mais itens" at bounding box center [1290, 120] width 448 height 24
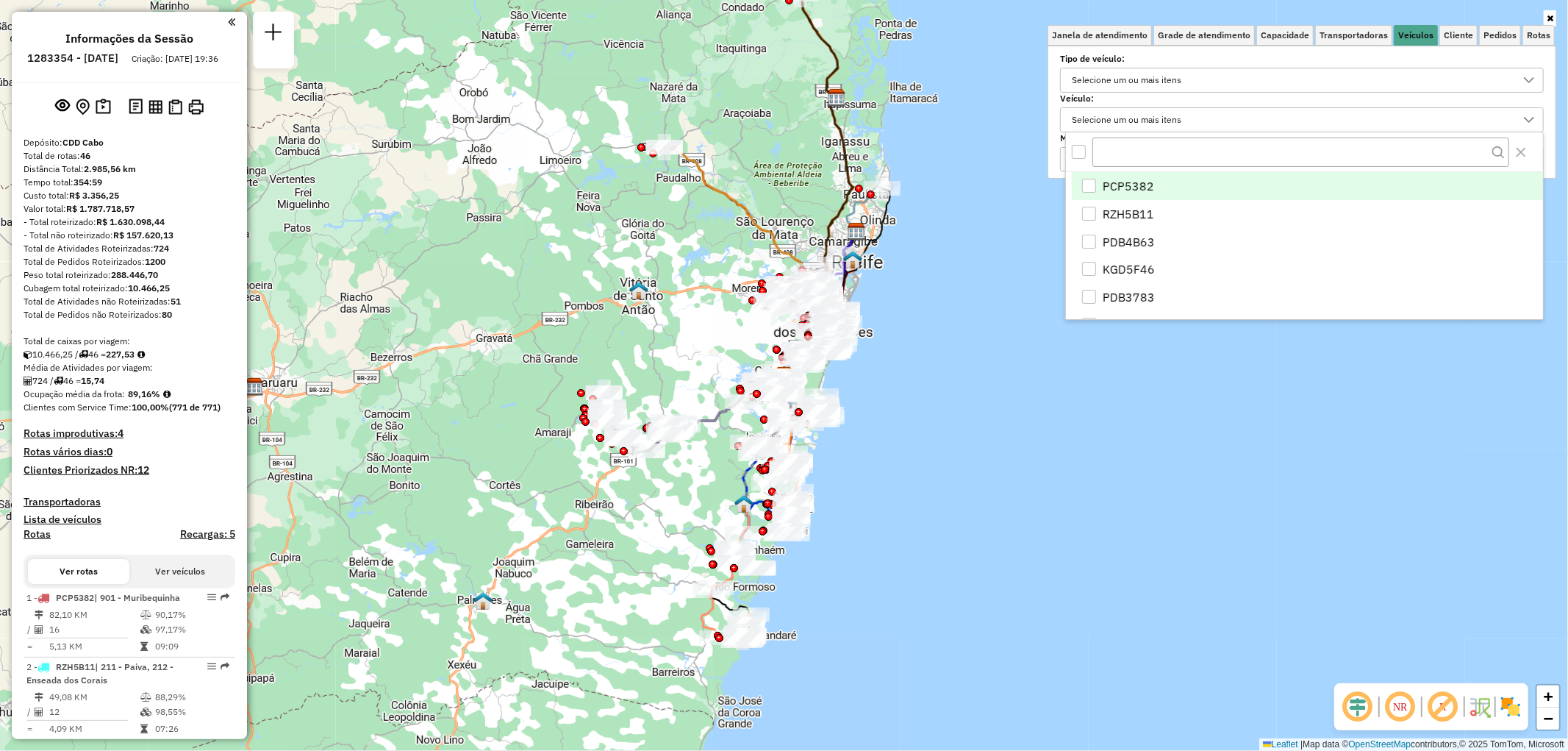
scroll to position [8, 49]
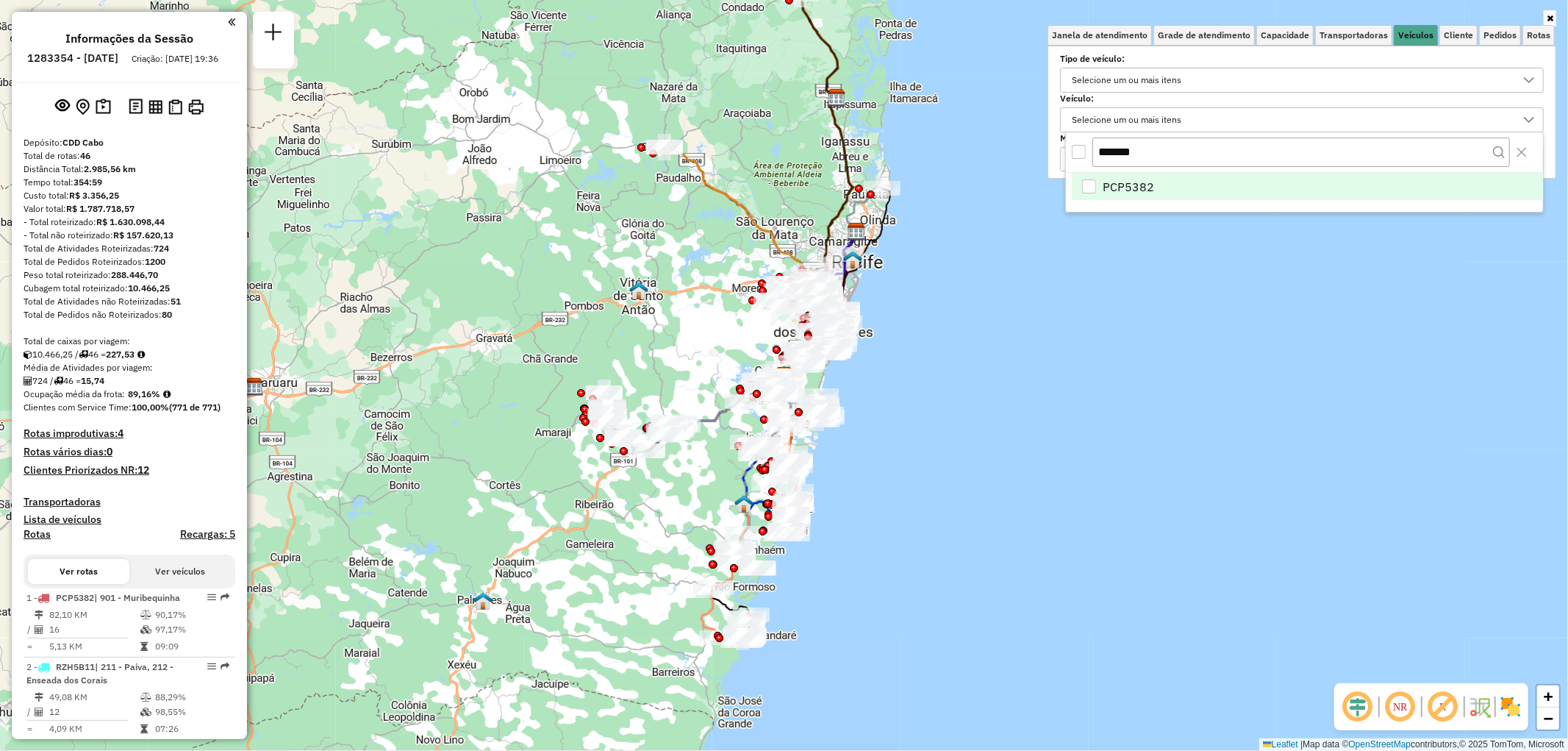
type input "*******"
click at [1088, 189] on div "PCP5382" at bounding box center [1088, 186] width 14 height 14
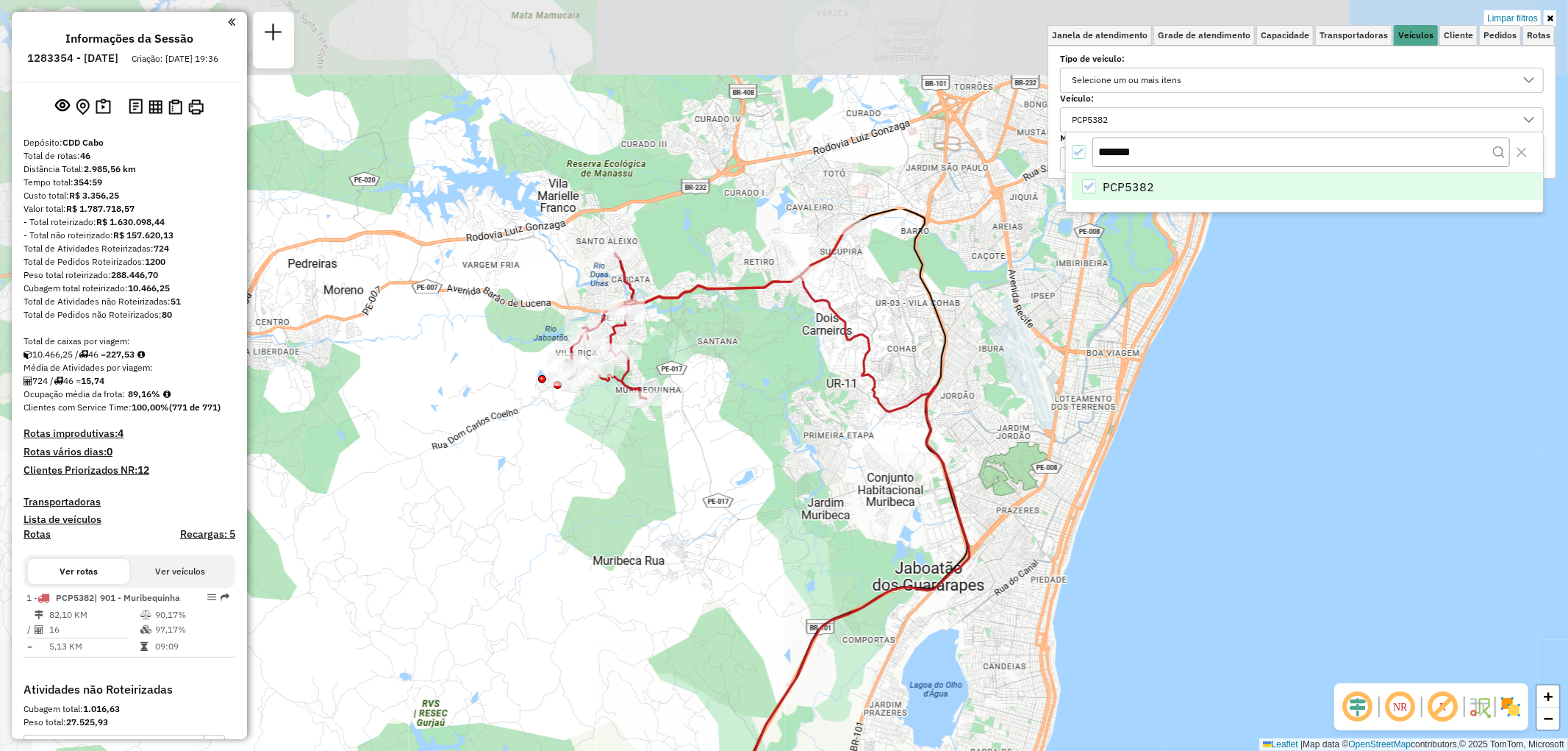
drag, startPoint x: 843, startPoint y: 222, endPoint x: 1022, endPoint y: 498, distance: 329.0
click at [1022, 498] on div "Limpar filtros Janela de atendimento Grade de atendimento Capacidade Transporta…" at bounding box center [784, 375] width 1568 height 751
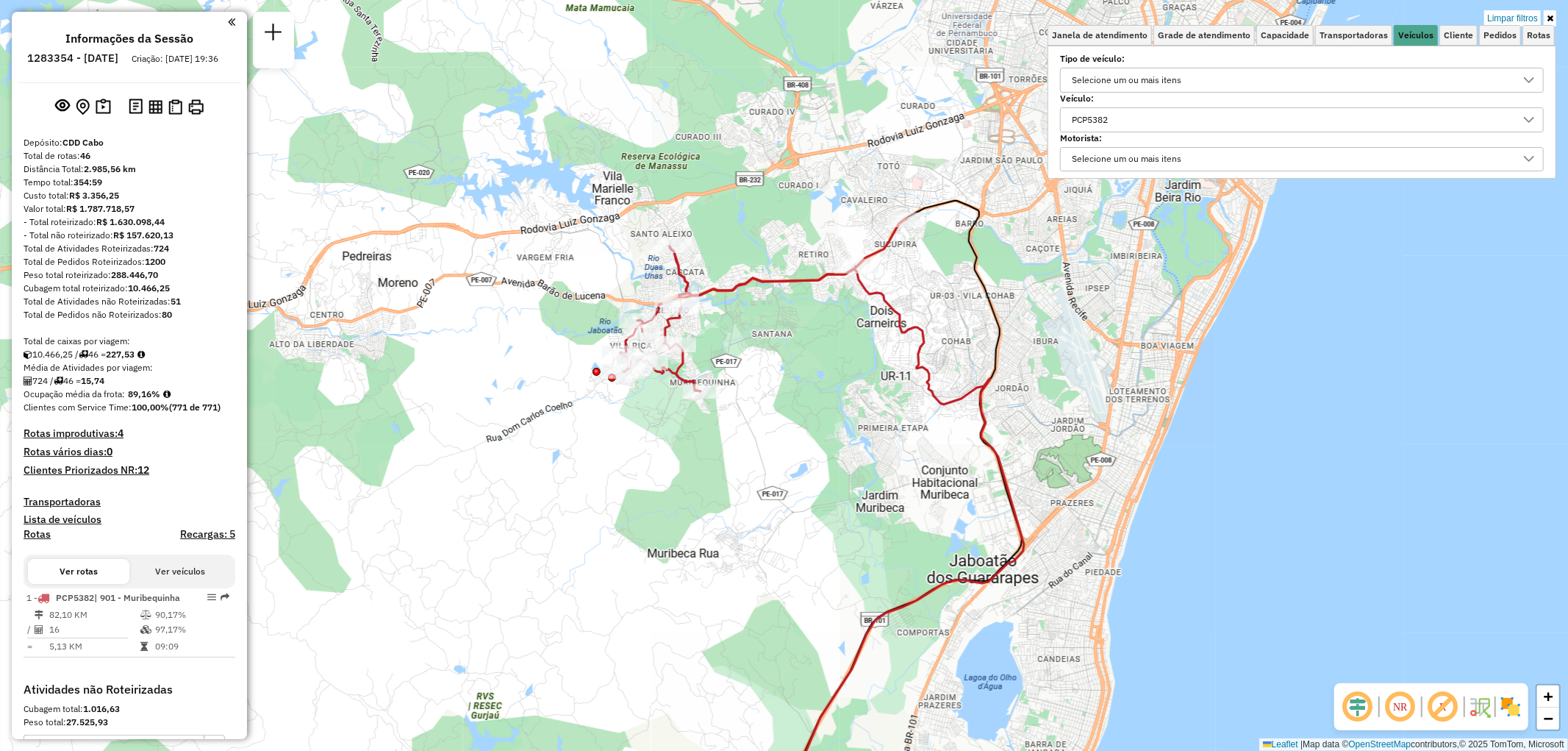
drag, startPoint x: 872, startPoint y: 328, endPoint x: 927, endPoint y: 321, distance: 55.4
click at [927, 321] on div "Limpar filtros Janela de atendimento Grade de atendimento Capacidade Transporta…" at bounding box center [784, 375] width 1568 height 751
click at [1552, 17] on icon at bounding box center [1549, 19] width 7 height 9
